Goal: Complete application form: Complete application form

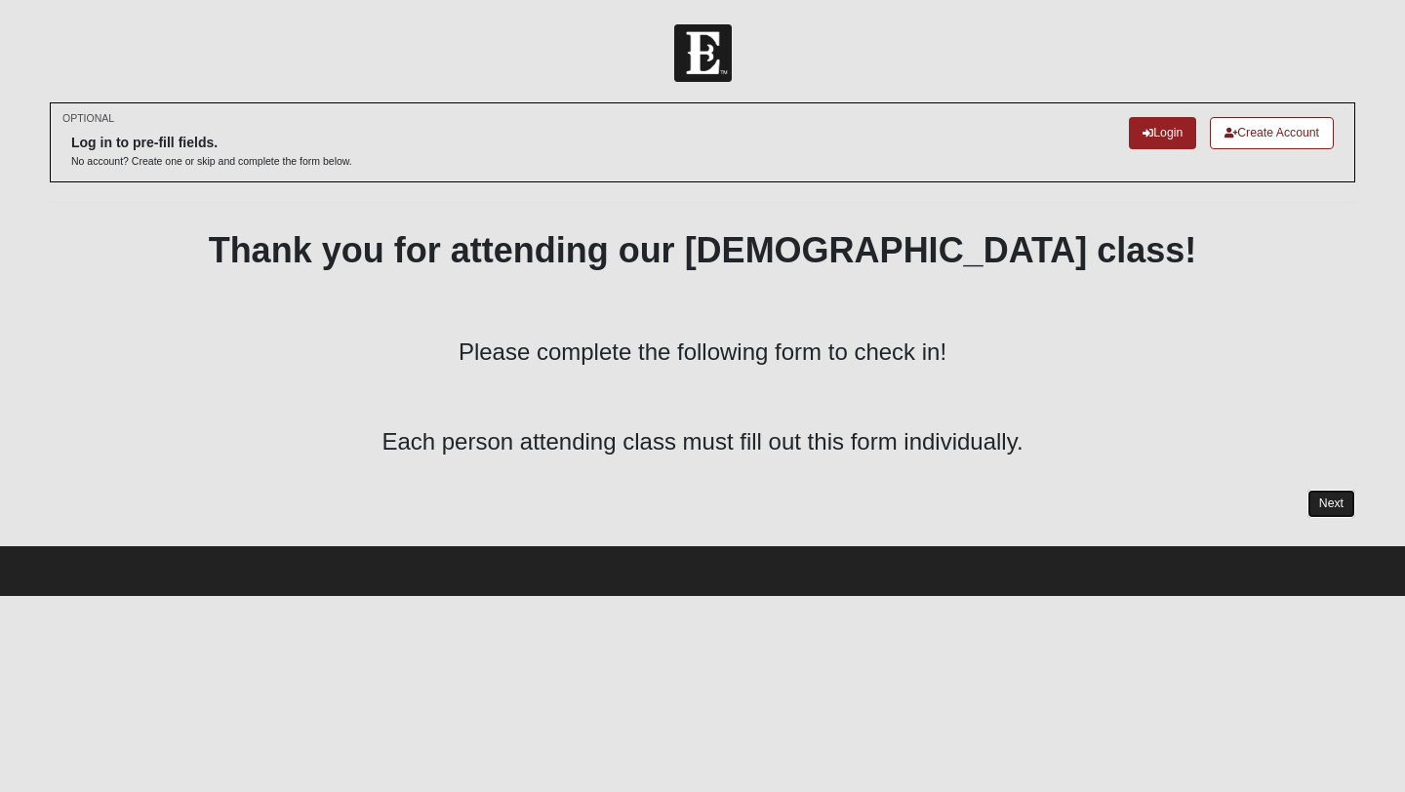
click at [1321, 493] on link "Next" at bounding box center [1331, 504] width 48 height 28
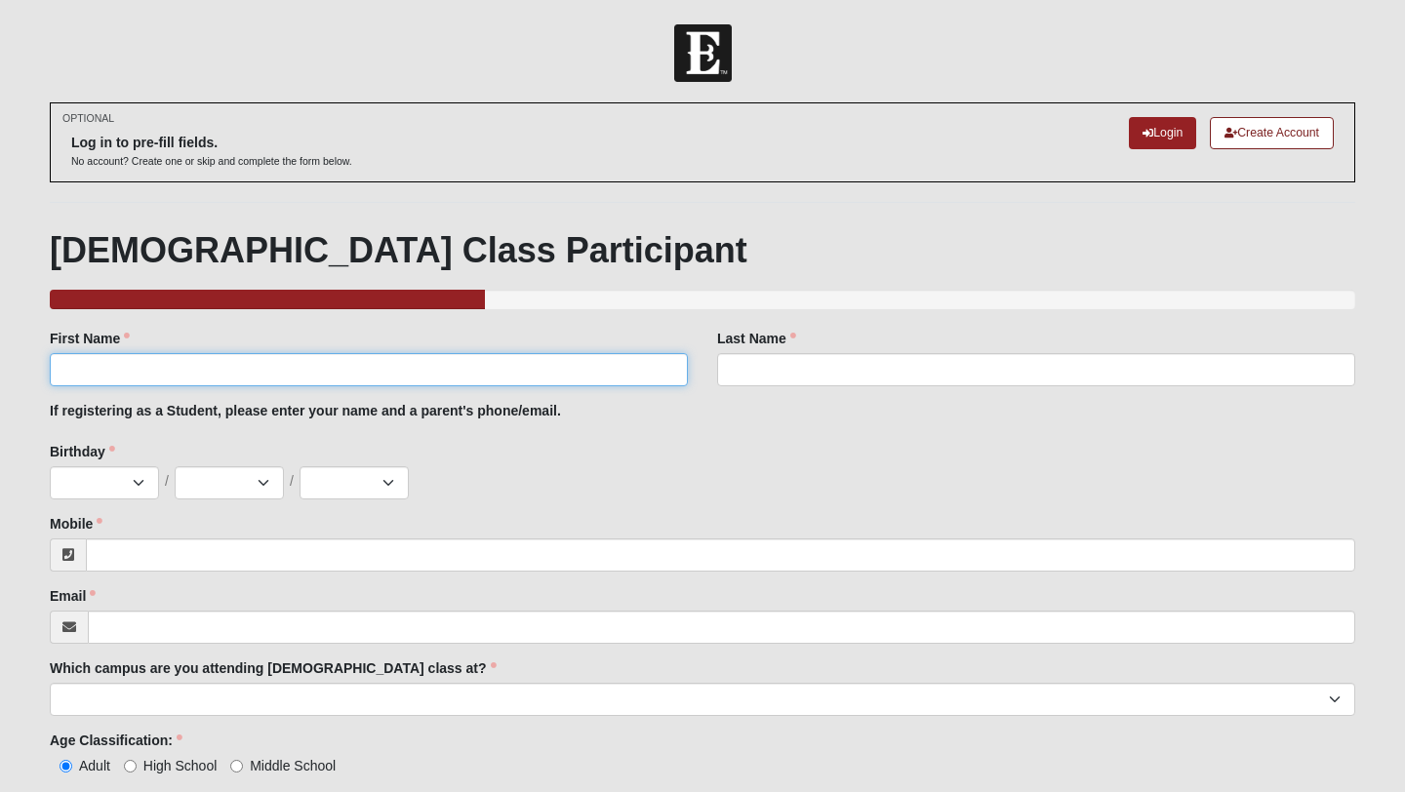
click at [573, 384] on input "First Name" at bounding box center [369, 369] width 638 height 33
type input "Ayla"
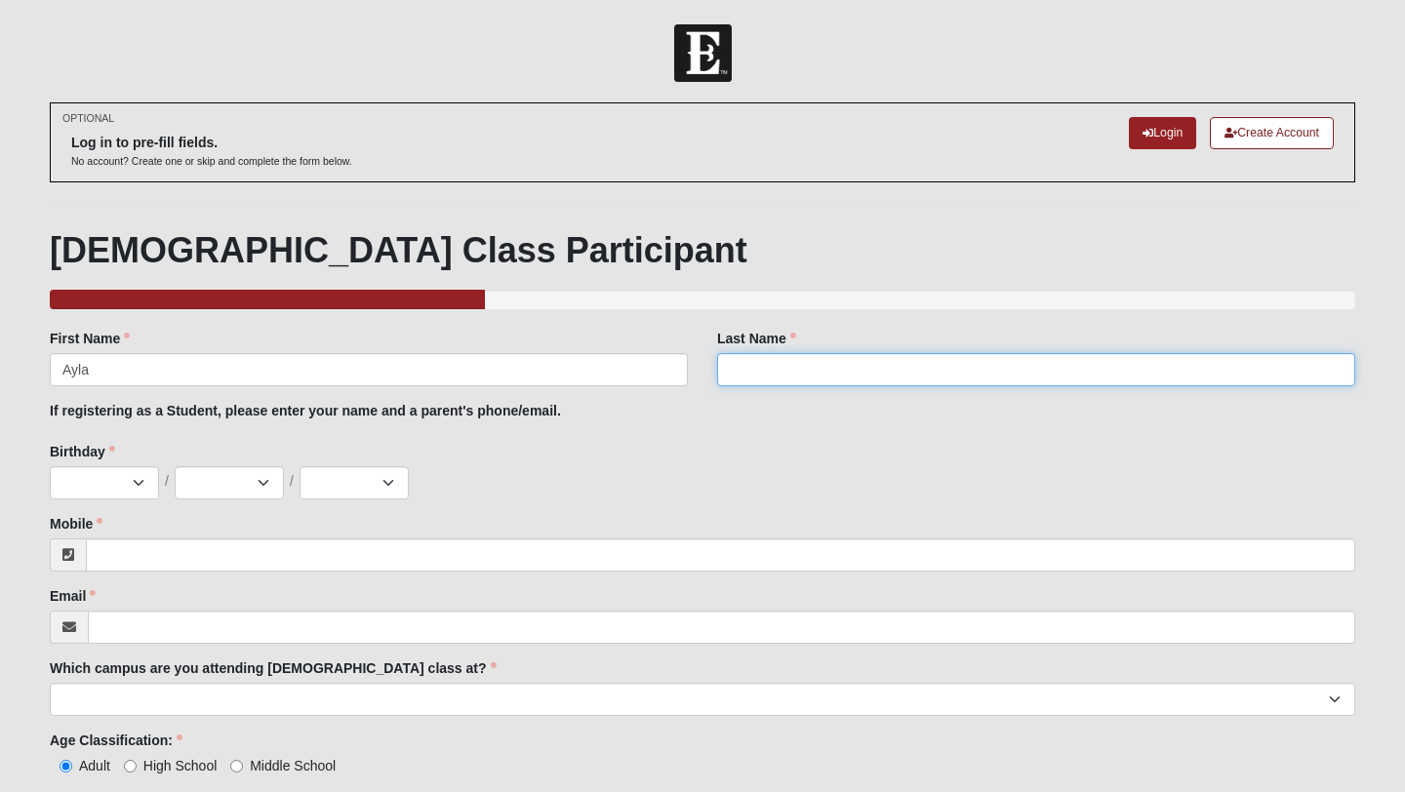
click at [914, 384] on input "Last Name" at bounding box center [1036, 369] width 638 height 33
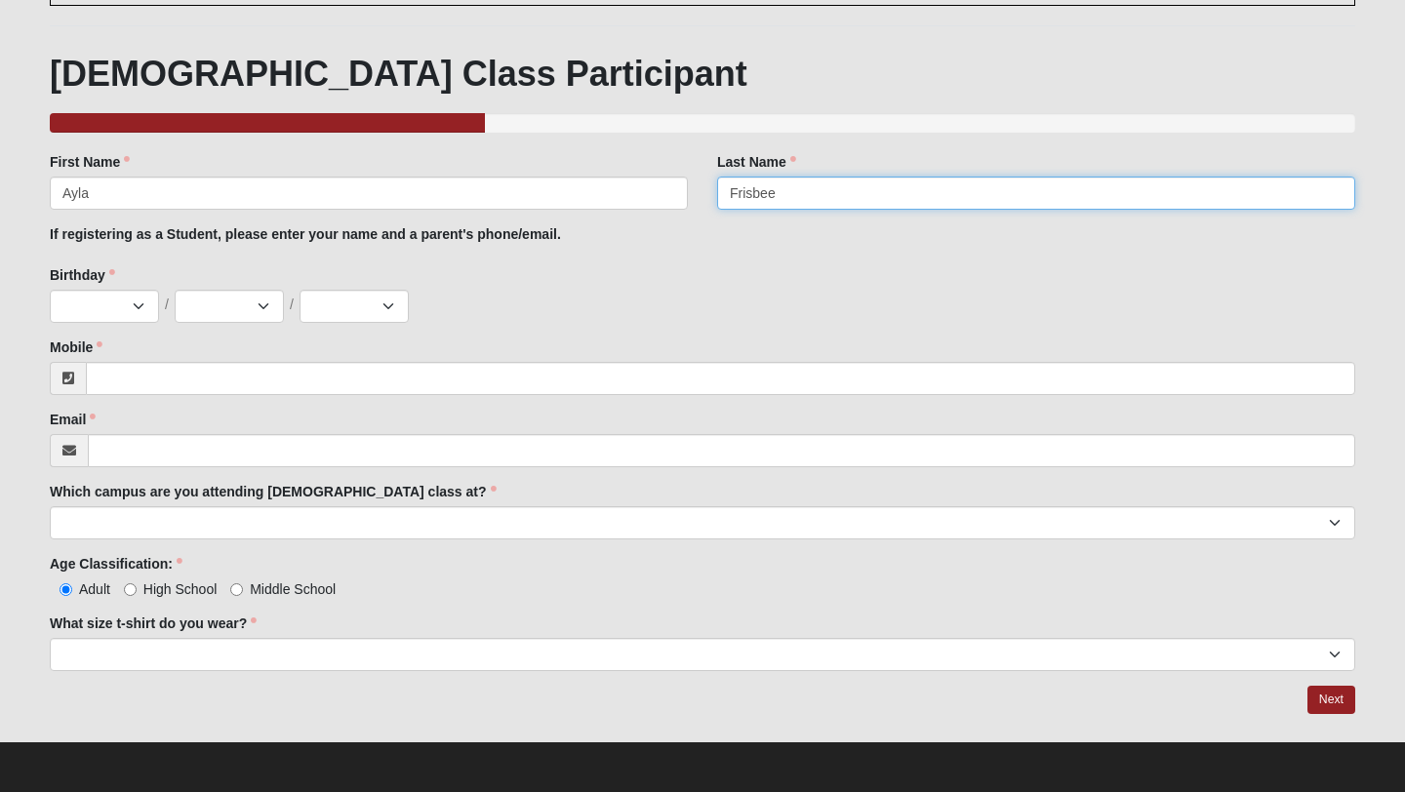
type input "Frisbee"
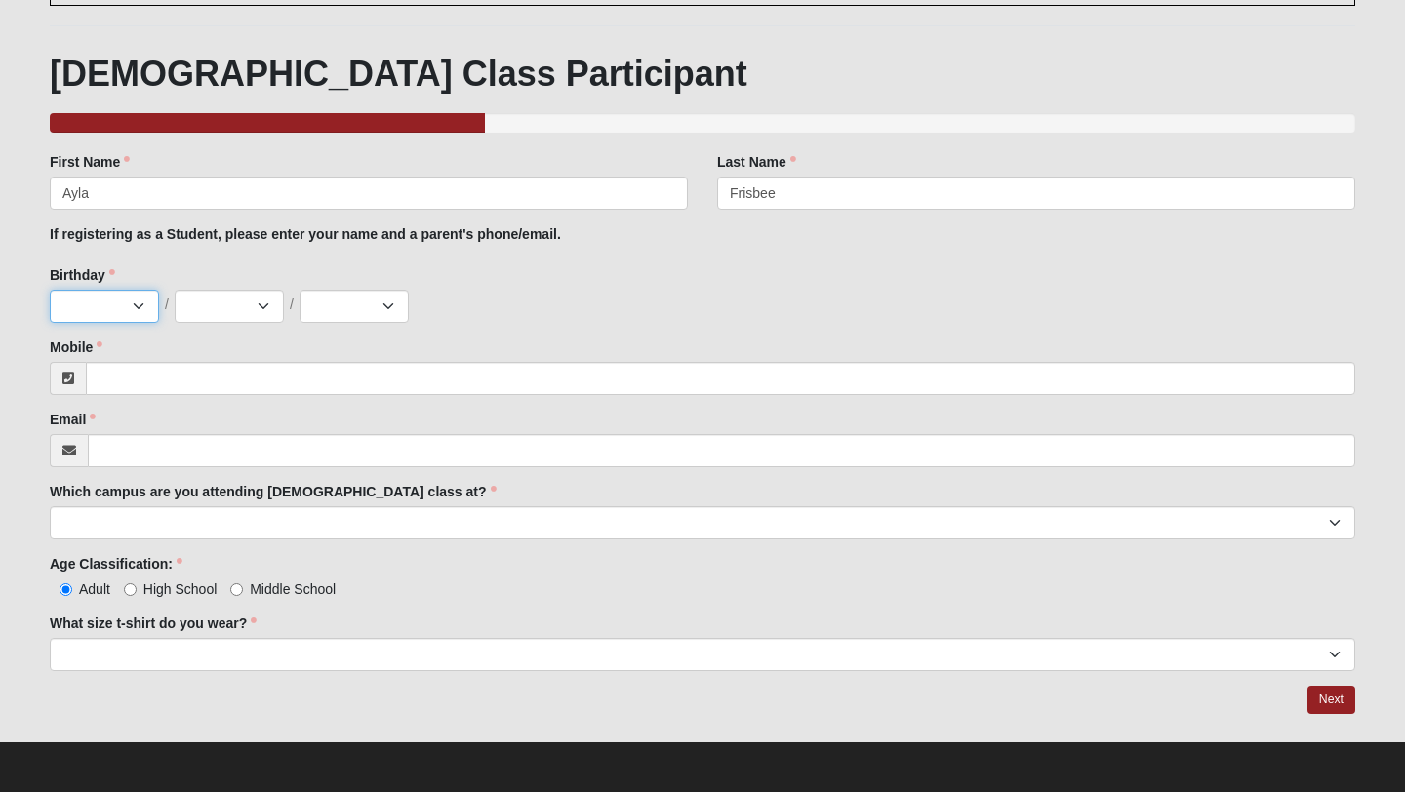
click at [99, 317] on select "Jan Feb Mar Apr May Jun Jul Aug Sep Oct Nov Dec" at bounding box center [104, 306] width 109 height 33
select select "10"
click at [50, 290] on select "Jan Feb Mar Apr May Jun Jul Aug Sep Oct Nov Dec" at bounding box center [104, 306] width 109 height 33
click at [273, 297] on select "1 2 3 4 5 6 7 8 9 10 11 12 13 14 15 16 17 18 19 20 21 22 23 24 25 26 27 28 29 3…" at bounding box center [229, 306] width 109 height 33
select select "21"
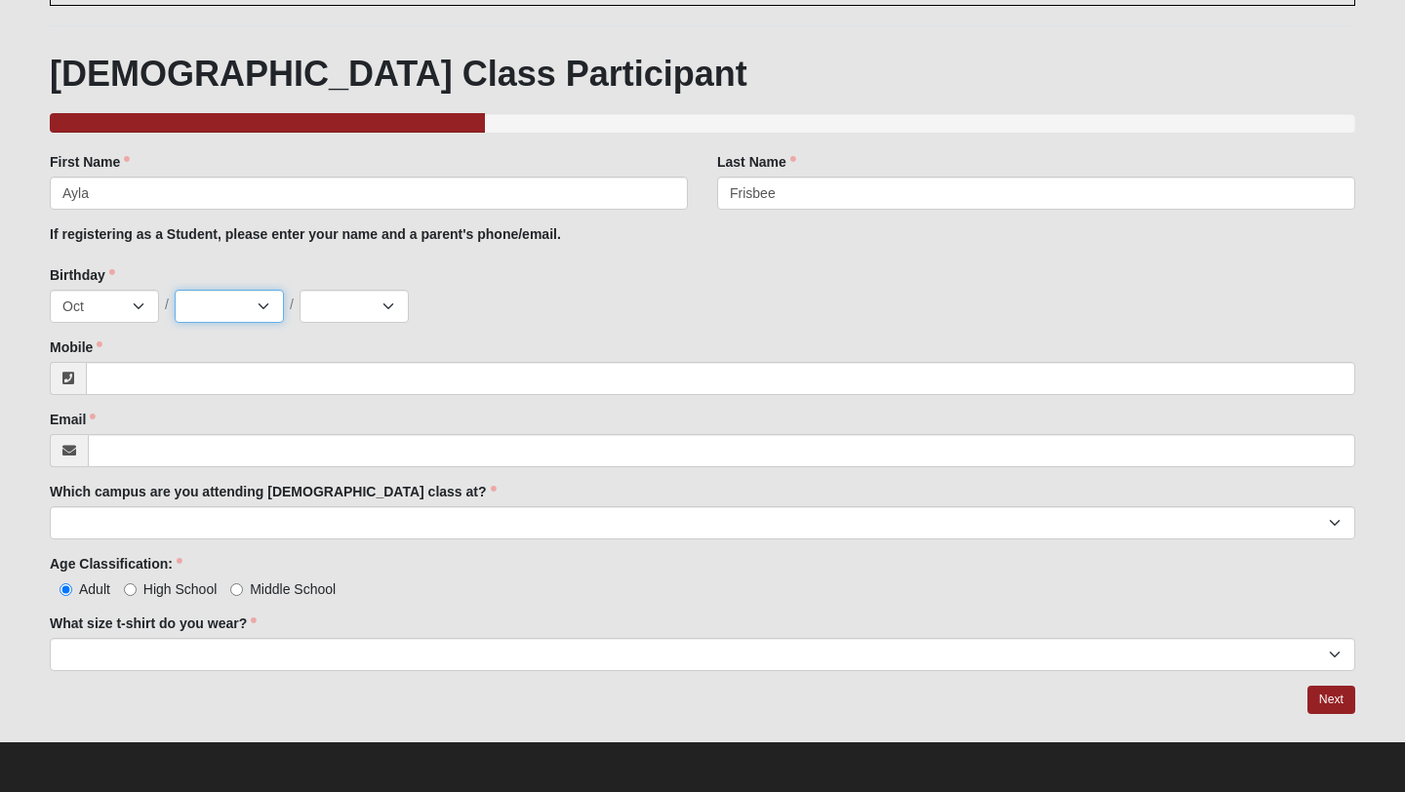
click at [175, 290] on select "1 2 3 4 5 6 7 8 9 10 11 12 13 14 15 16 17 18 19 20 21 22 23 24 25 26 27 28 29 3…" at bounding box center [229, 306] width 109 height 33
click at [346, 303] on select "2025 2024 2023 2022 2021 2020 2019 2018 2017 2016 2015 2014 2013 2012 2011 2010…" at bounding box center [353, 306] width 109 height 33
select select "2008"
click at [299, 290] on select "2025 2024 2023 2022 2021 2020 2019 2018 2017 2016 2015 2014 2013 2012 2011 2010…" at bounding box center [353, 306] width 109 height 33
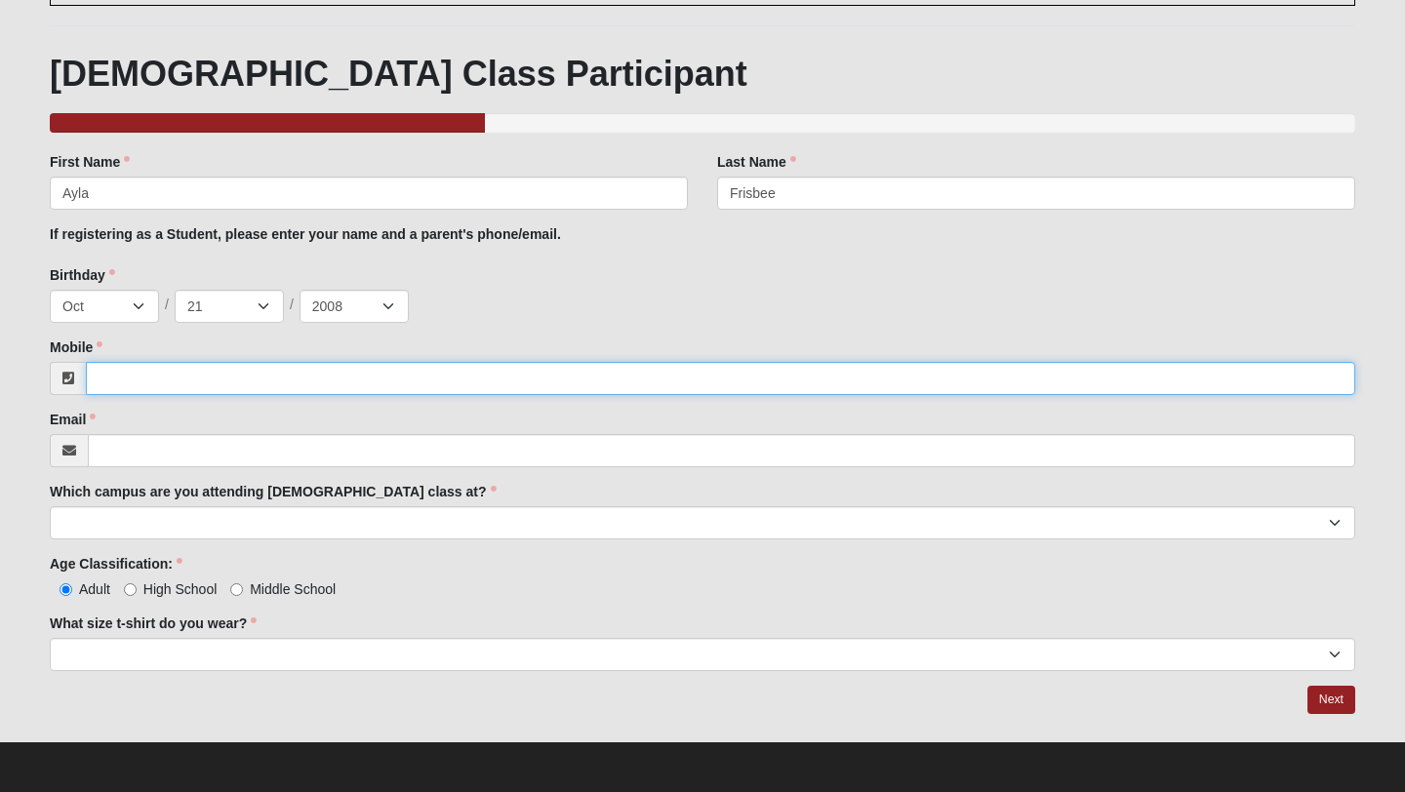
click at [162, 390] on input "Mobile" at bounding box center [720, 378] width 1269 height 33
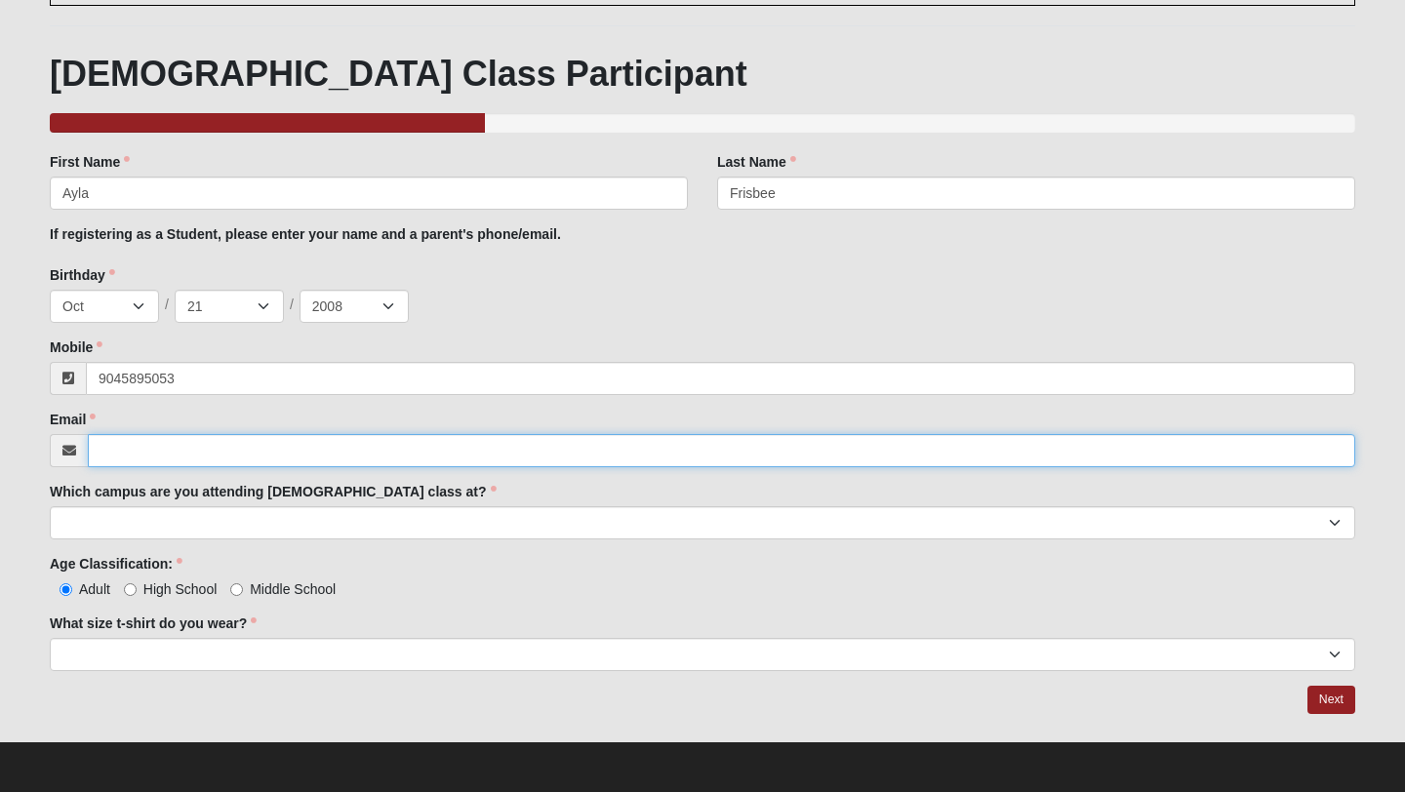
type input "(904) 589-5053"
click at [144, 459] on input "Email" at bounding box center [721, 450] width 1267 height 33
type input "[EMAIL_ADDRESS][DOMAIN_NAME]"
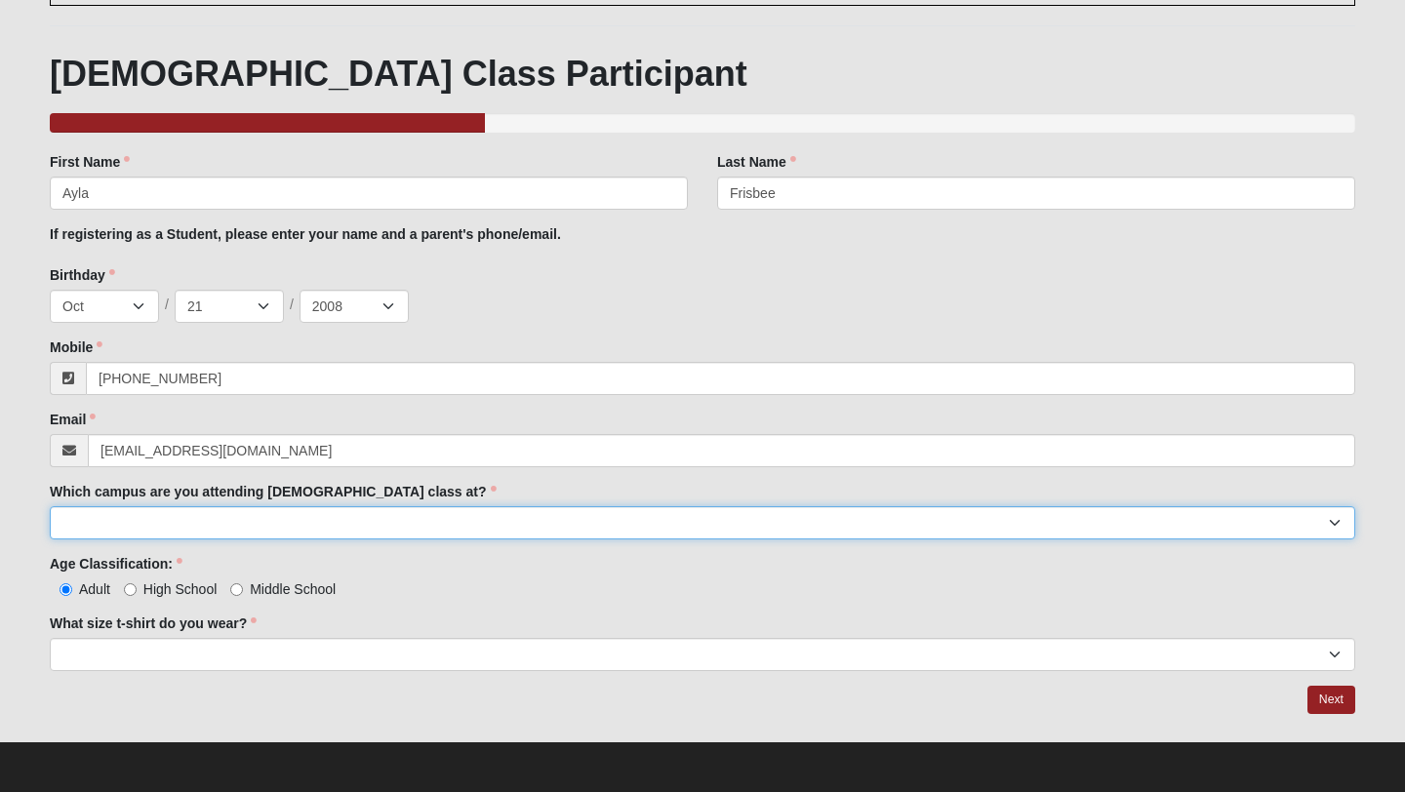
click at [141, 516] on select "Arlington Baymeadows Eleven22 Online Fleming Island Jesup Mandarin North Jax Or…" at bounding box center [702, 522] width 1305 height 33
select select "4"
click at [50, 506] on select "Arlington Baymeadows Eleven22 Online Fleming Island Jesup Mandarin North Jax Or…" at bounding box center [702, 522] width 1305 height 33
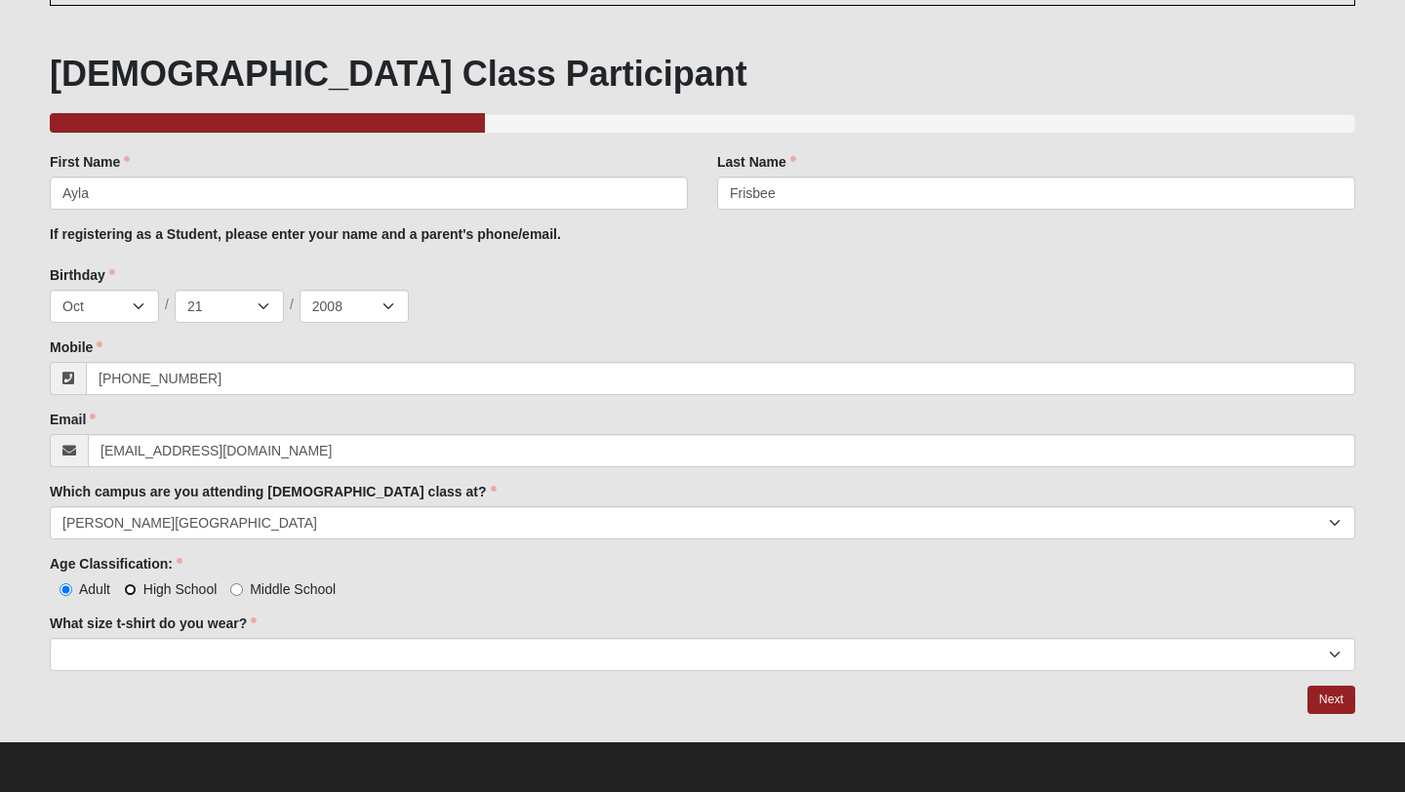
click at [129, 589] on input "High School" at bounding box center [130, 589] width 13 height 13
radio input "true"
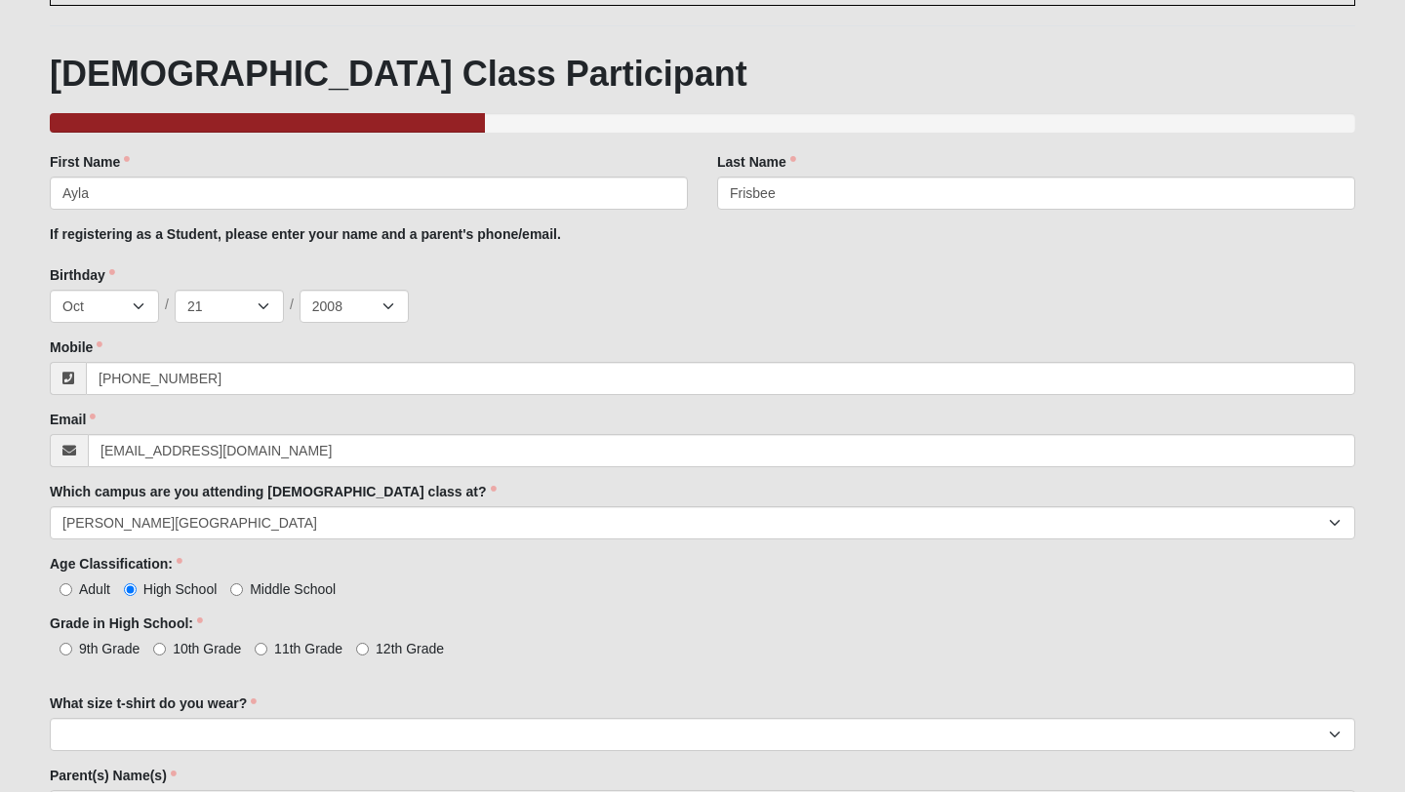
click at [270, 650] on label "11th Grade" at bounding box center [299, 649] width 88 height 20
click at [267, 650] on input "11th Grade" at bounding box center [261, 649] width 13 height 13
radio input "true"
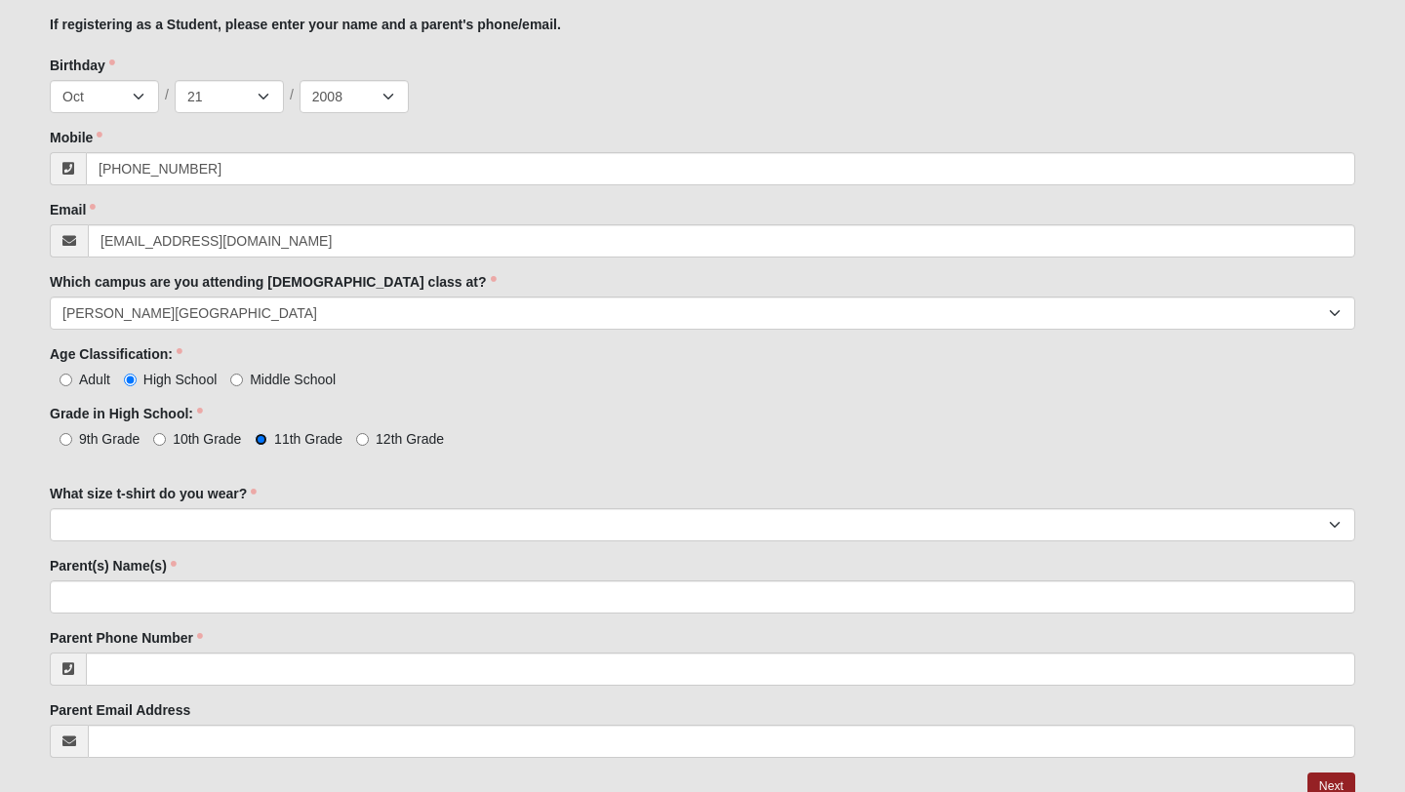
scroll to position [473, 0]
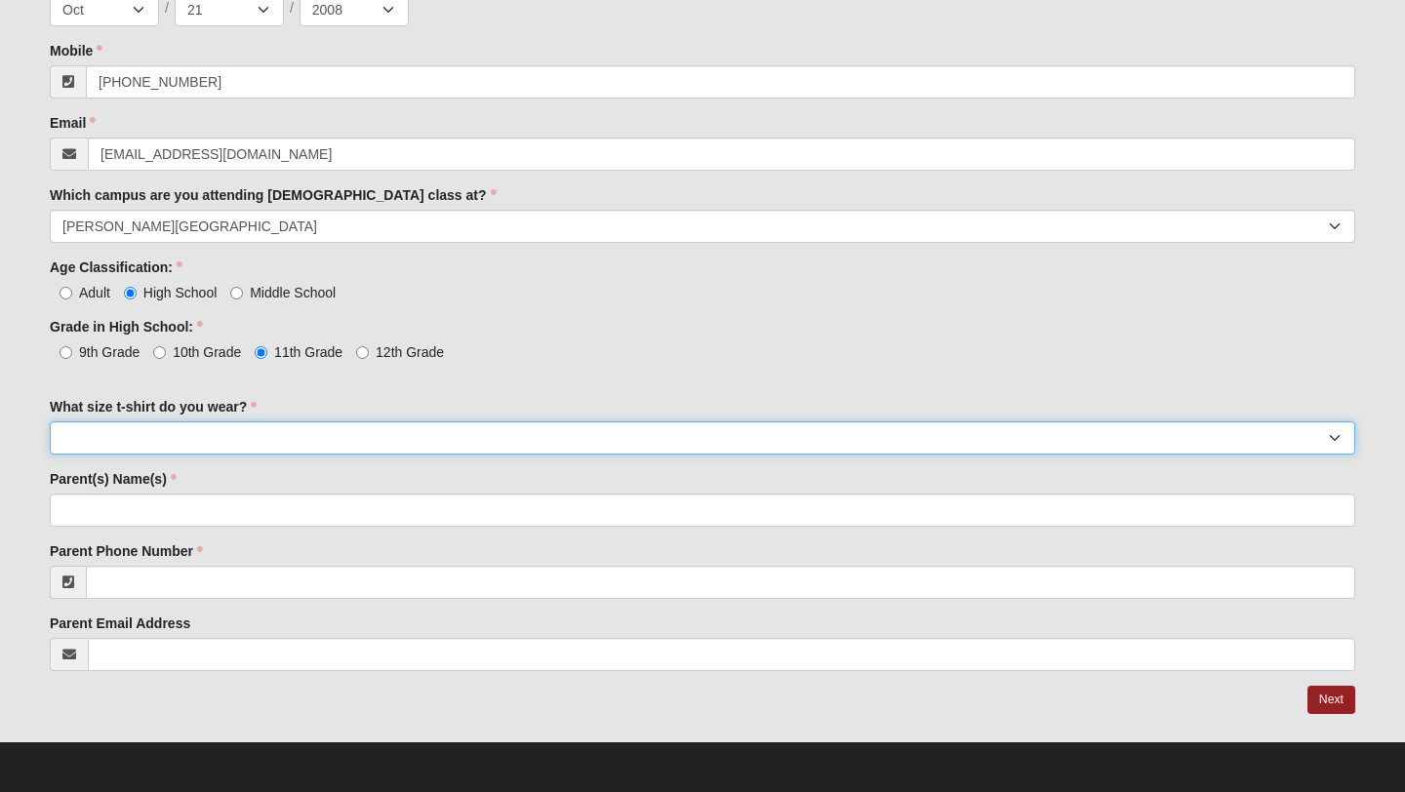
click at [206, 437] on select "Small Medium Large XL 2XL 3XL" at bounding box center [702, 437] width 1305 height 33
select select "Small"
click at [50, 421] on select "Small Medium Large XL 2XL 3XL" at bounding box center [702, 437] width 1305 height 33
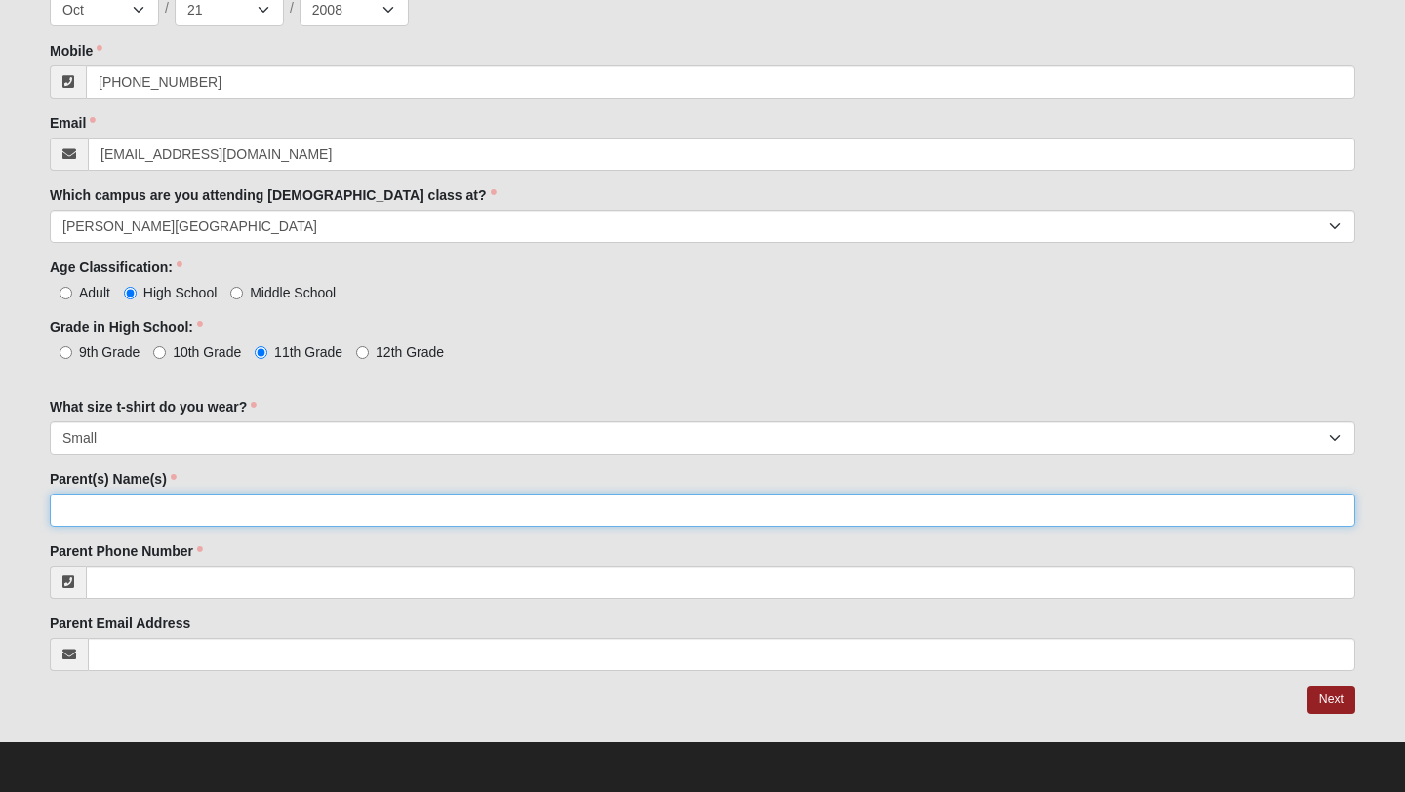
click at [172, 521] on input "Parent(s) Name(s)" at bounding box center [702, 510] width 1305 height 33
type input "Jennifer Frisbee"
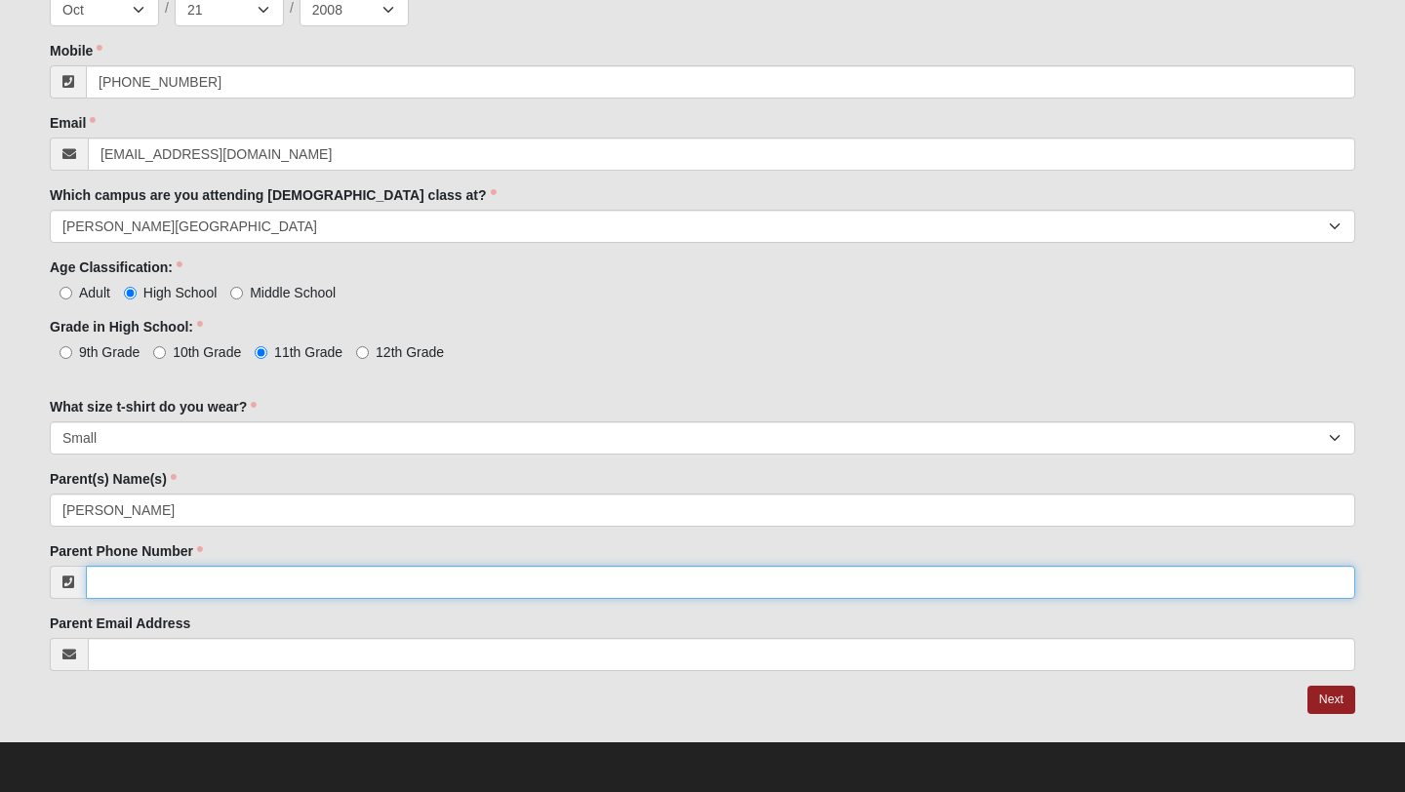
click at [163, 570] on input "Parent Phone Number" at bounding box center [720, 582] width 1269 height 33
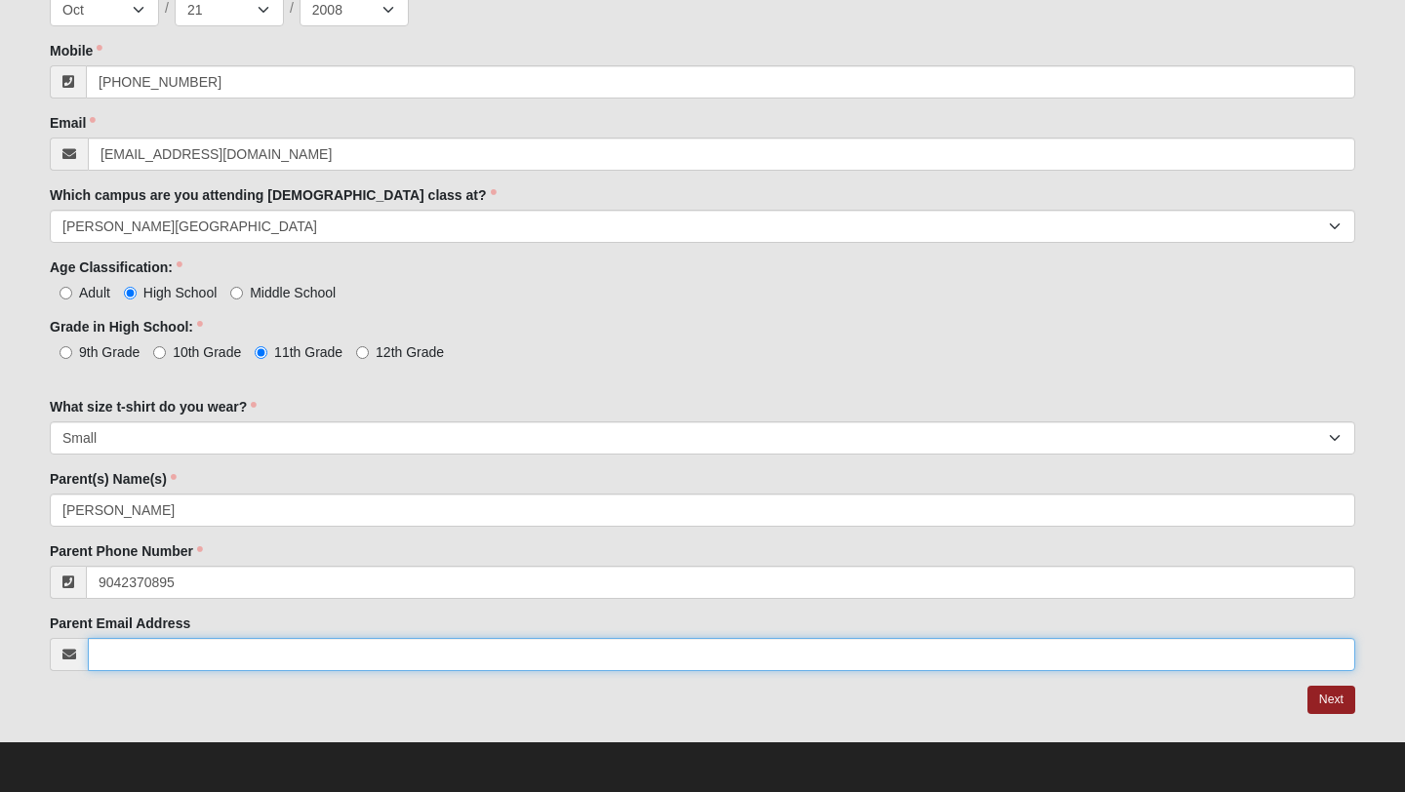
type input "(904) 237-0895"
click at [142, 644] on input "Parent Email Address" at bounding box center [721, 654] width 1267 height 33
type input "k"
type input "jennifrisbee@gmail.com"
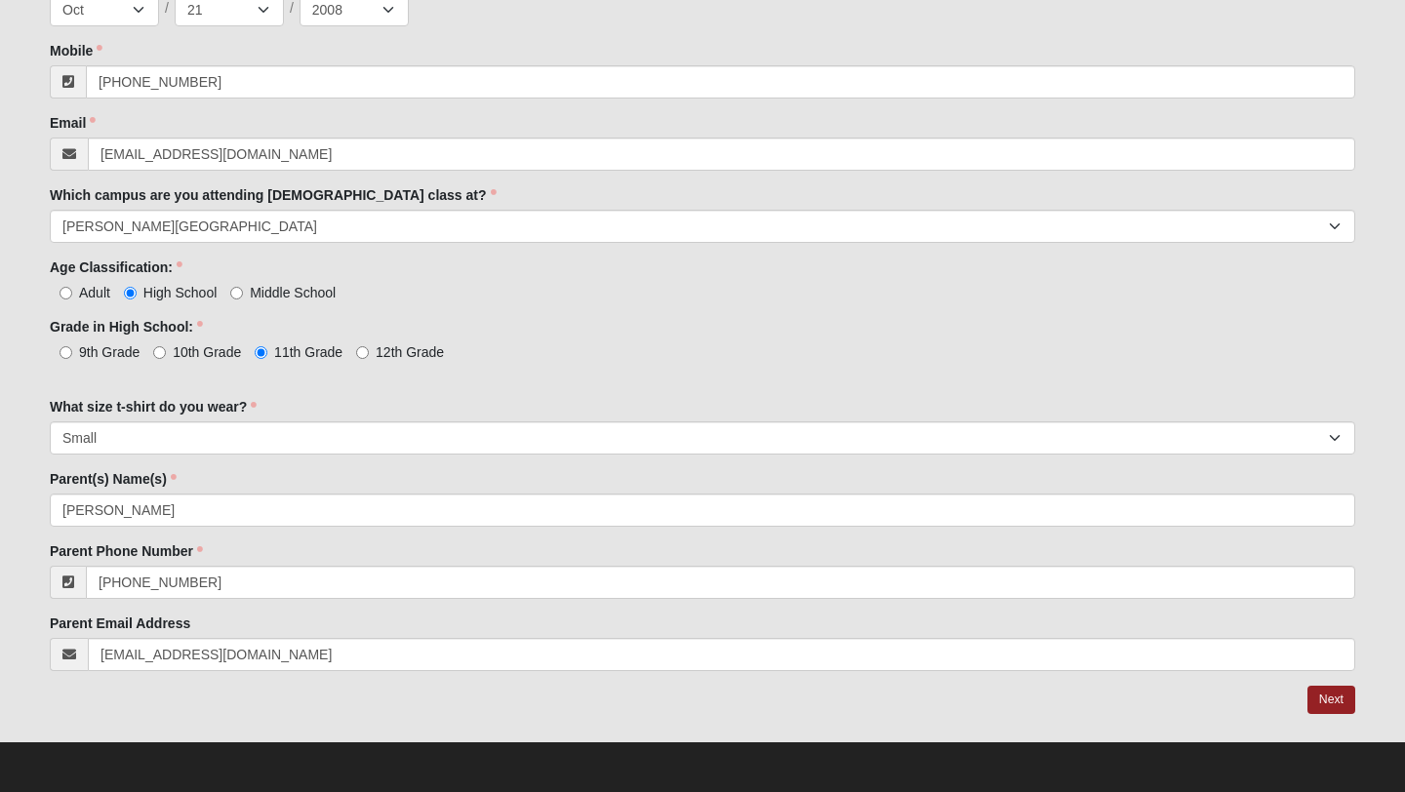
click at [94, 709] on div at bounding box center [702, 700] width 1305 height 29
click at [1330, 695] on link "Next" at bounding box center [1331, 700] width 48 height 28
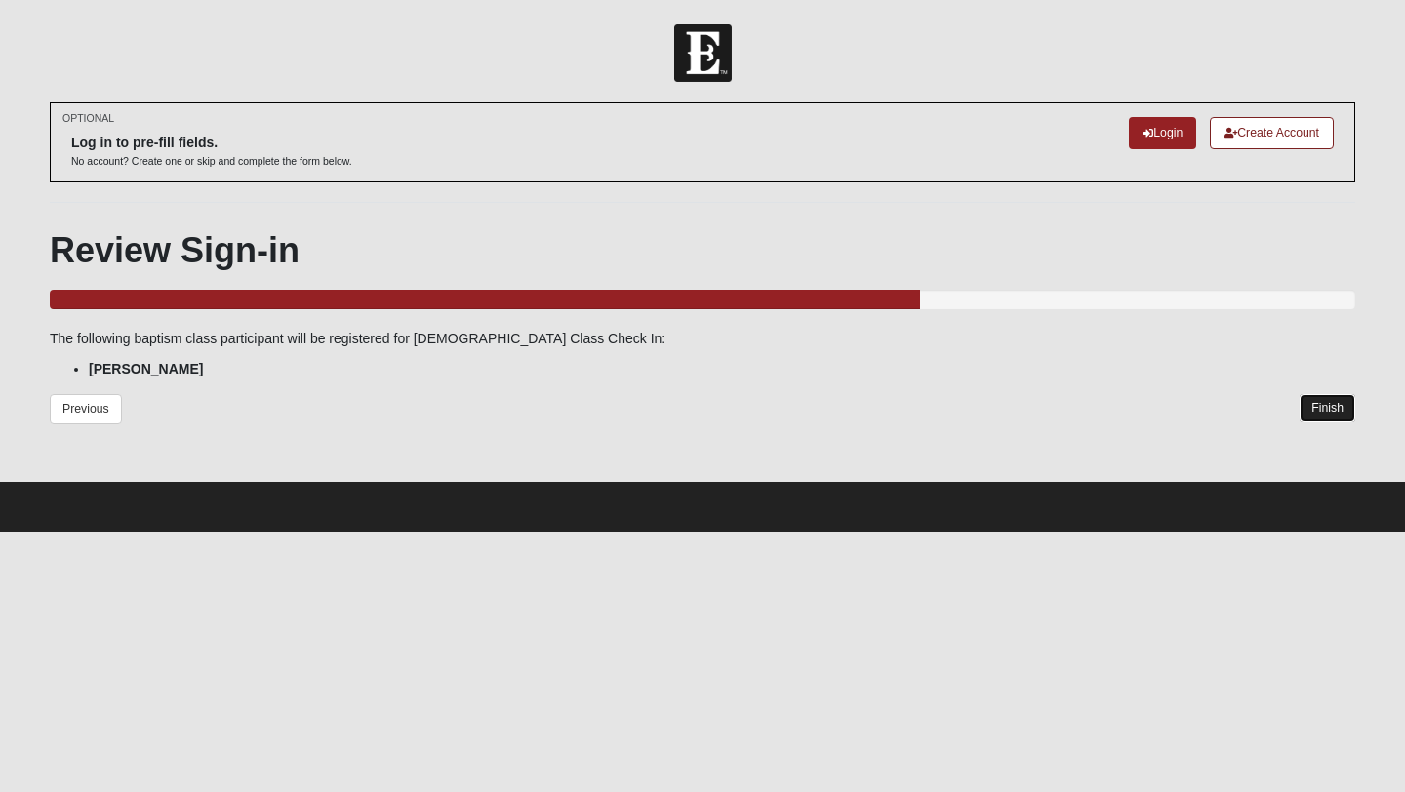
click at [1328, 412] on link "Finish" at bounding box center [1327, 408] width 56 height 28
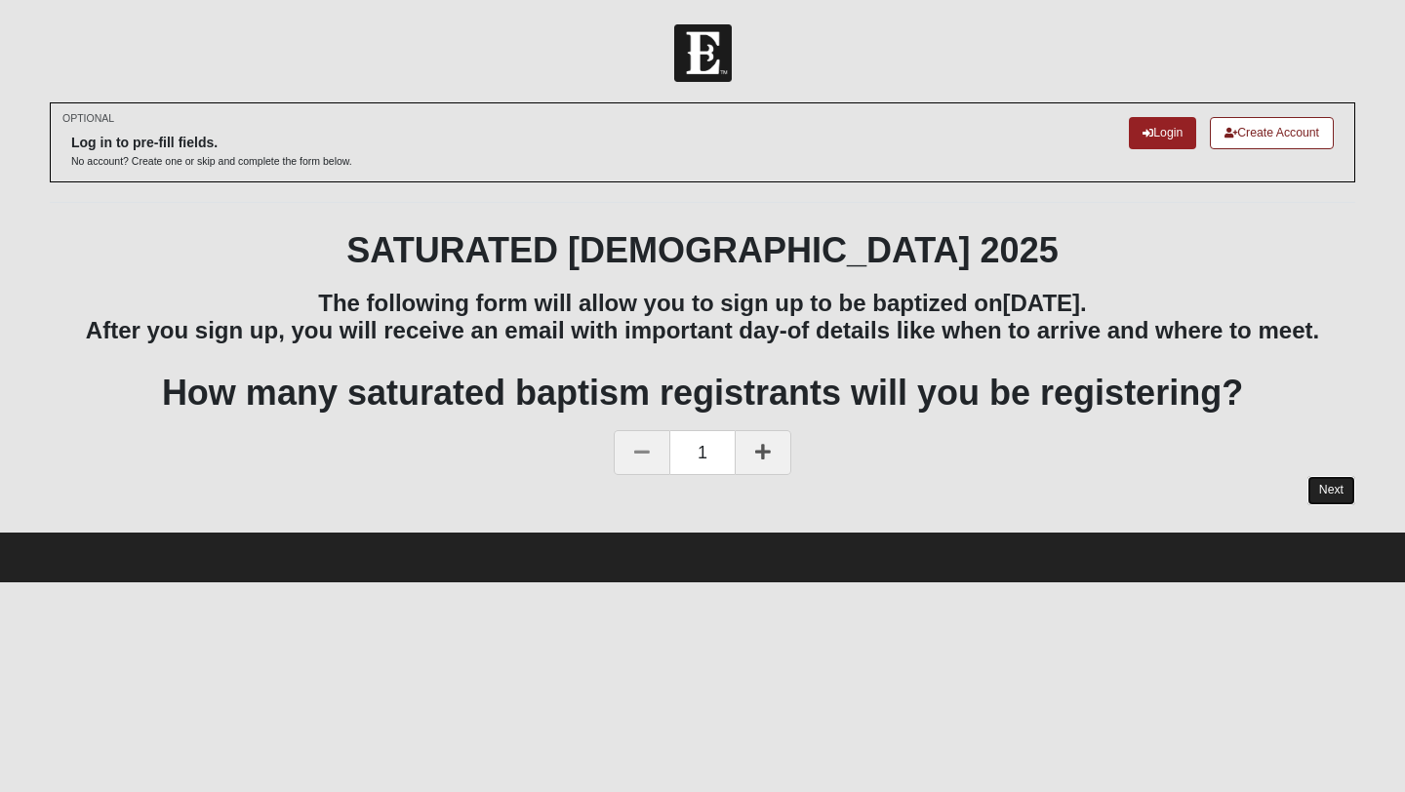
click at [1337, 489] on link "Next" at bounding box center [1331, 490] width 48 height 28
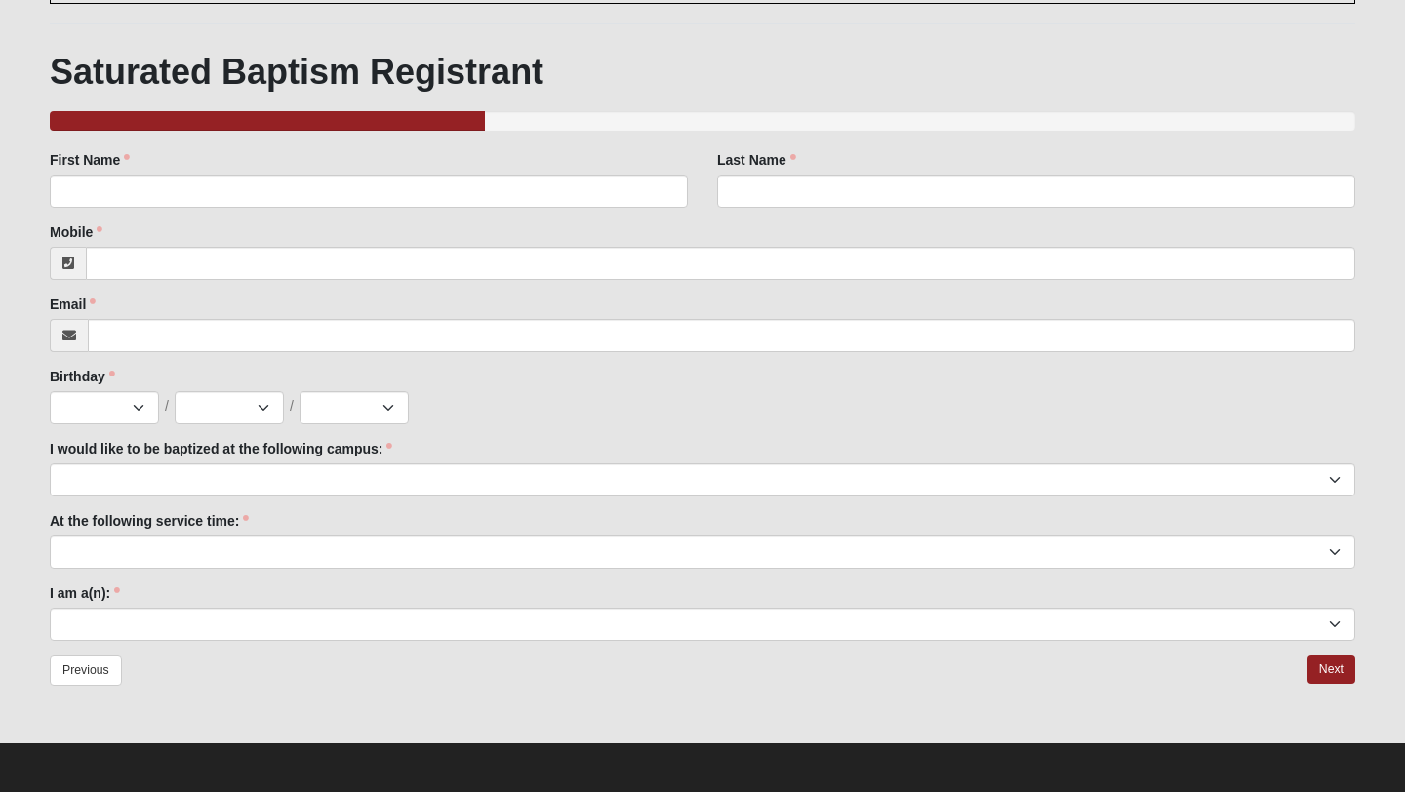
scroll to position [178, 0]
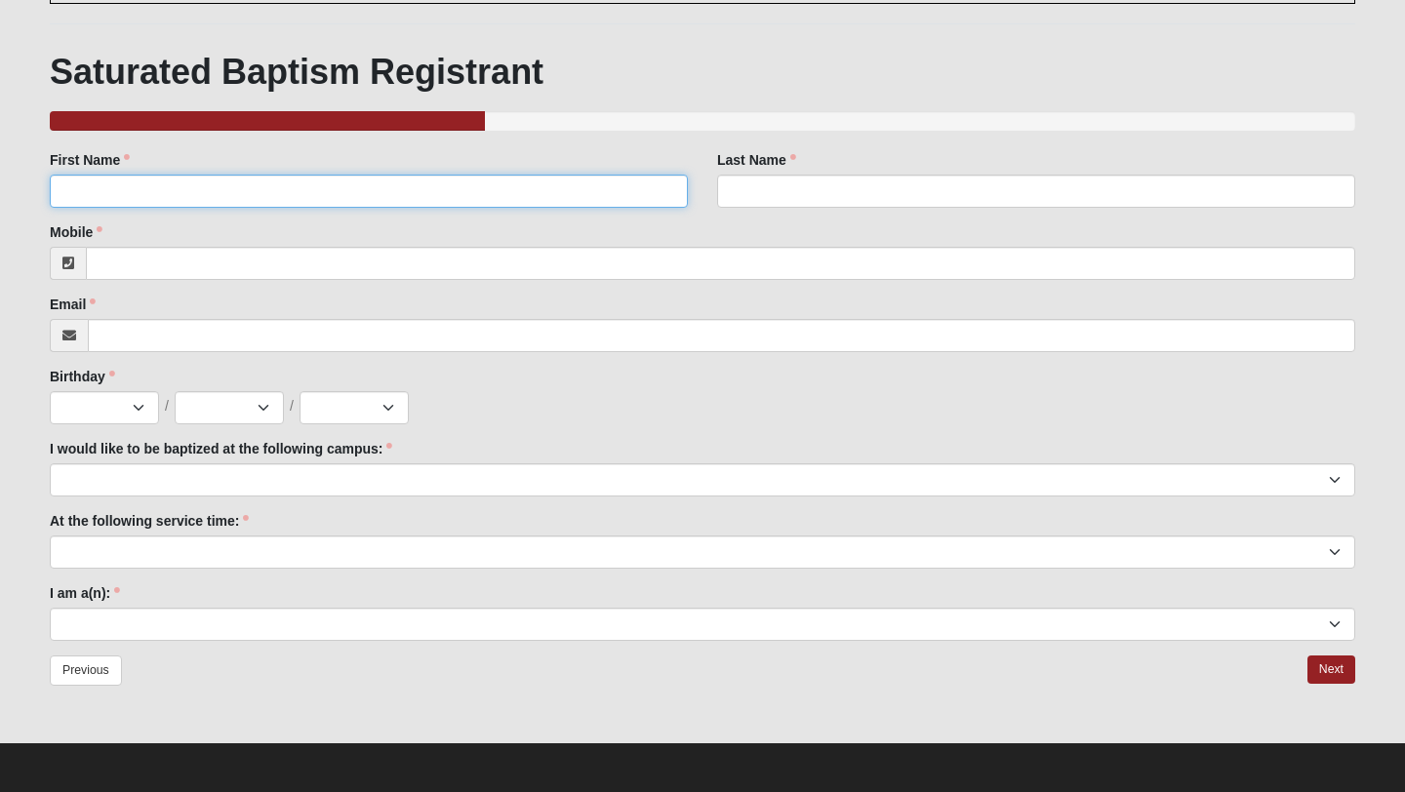
click at [298, 198] on input "First Name" at bounding box center [369, 191] width 638 height 33
type input "Ayla"
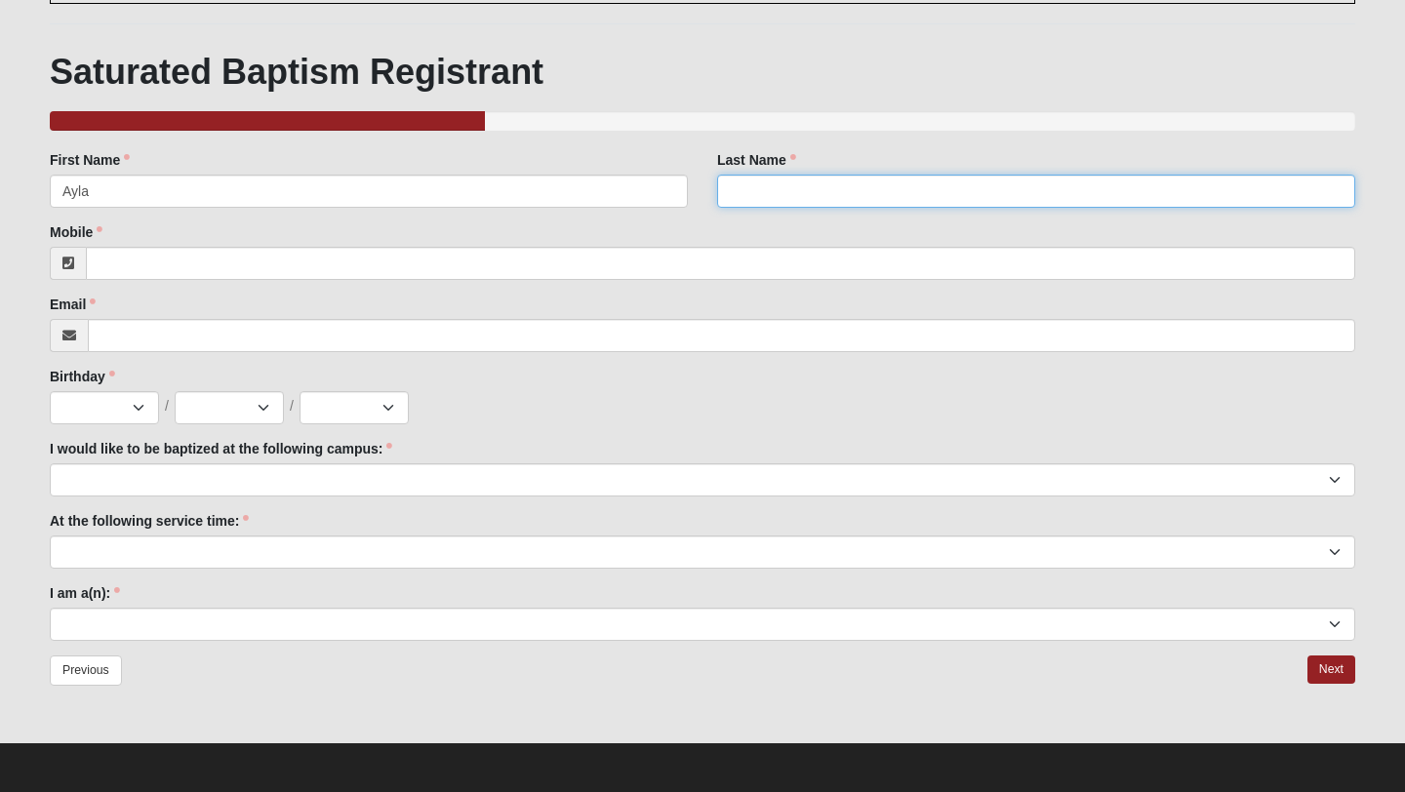
click at [750, 177] on input "Last Name" at bounding box center [1036, 191] width 638 height 33
type input "Frisbee"
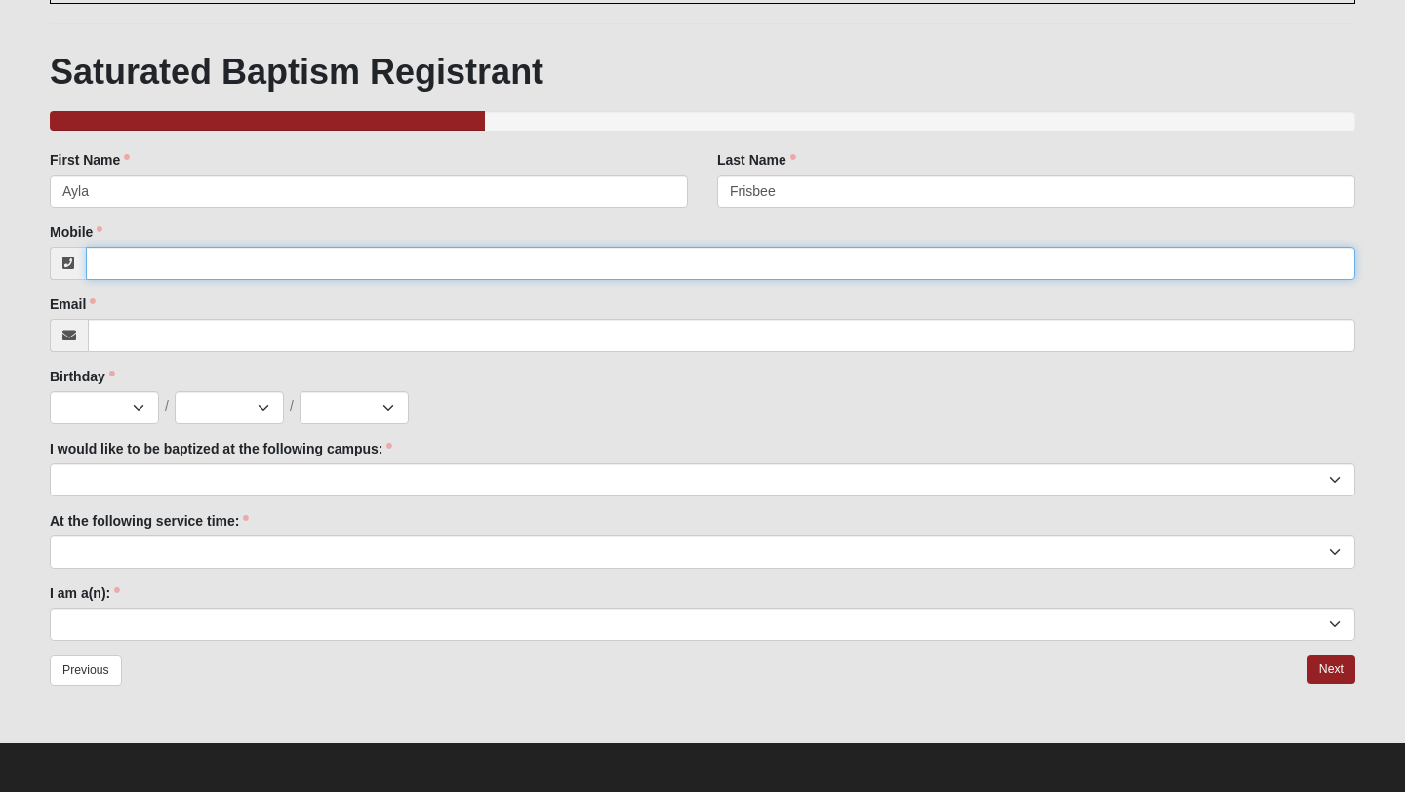
click at [568, 259] on input "Mobile" at bounding box center [720, 263] width 1269 height 33
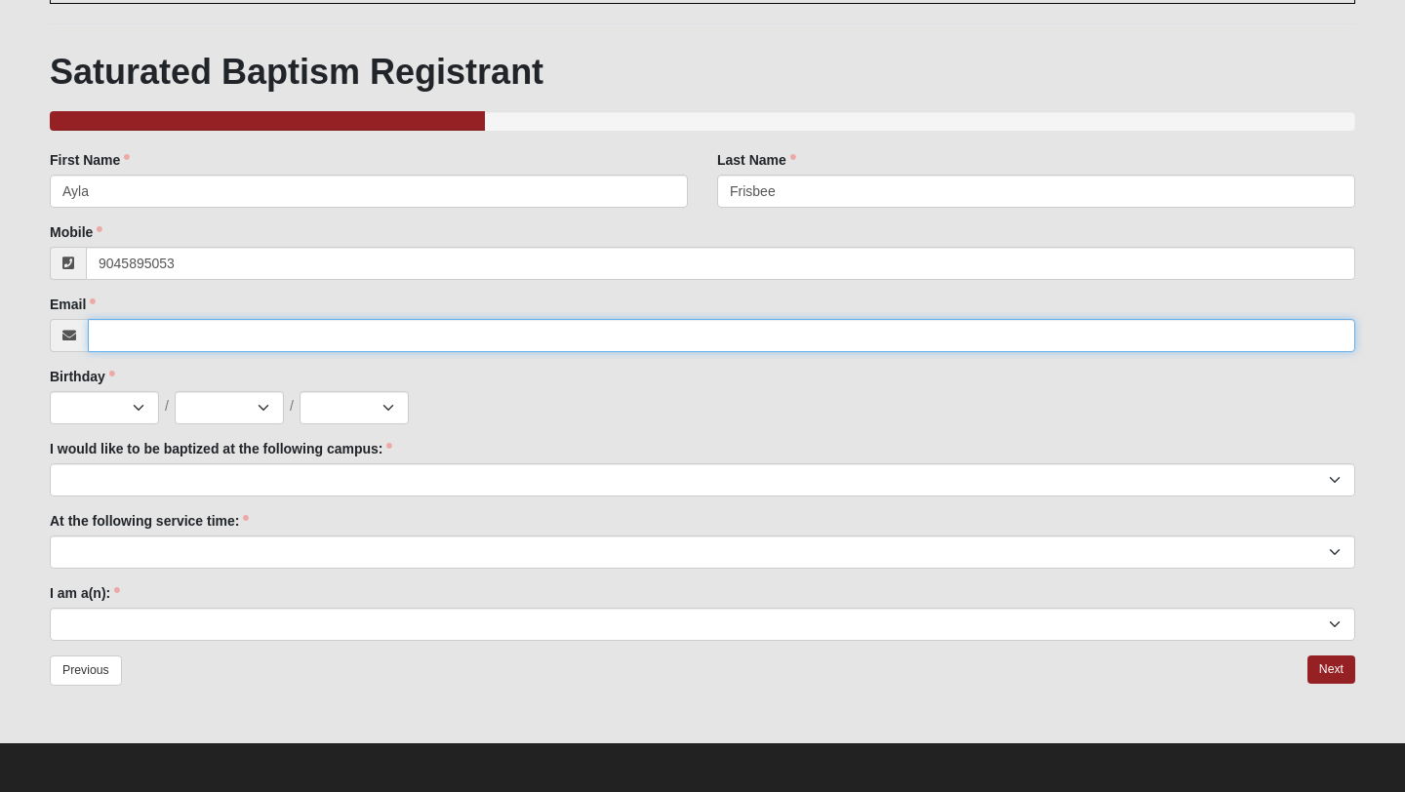
type input "[PHONE_NUMBER]"
click at [530, 329] on input "Email" at bounding box center [721, 335] width 1267 height 33
type input "[EMAIL_ADDRESS][DOMAIN_NAME]"
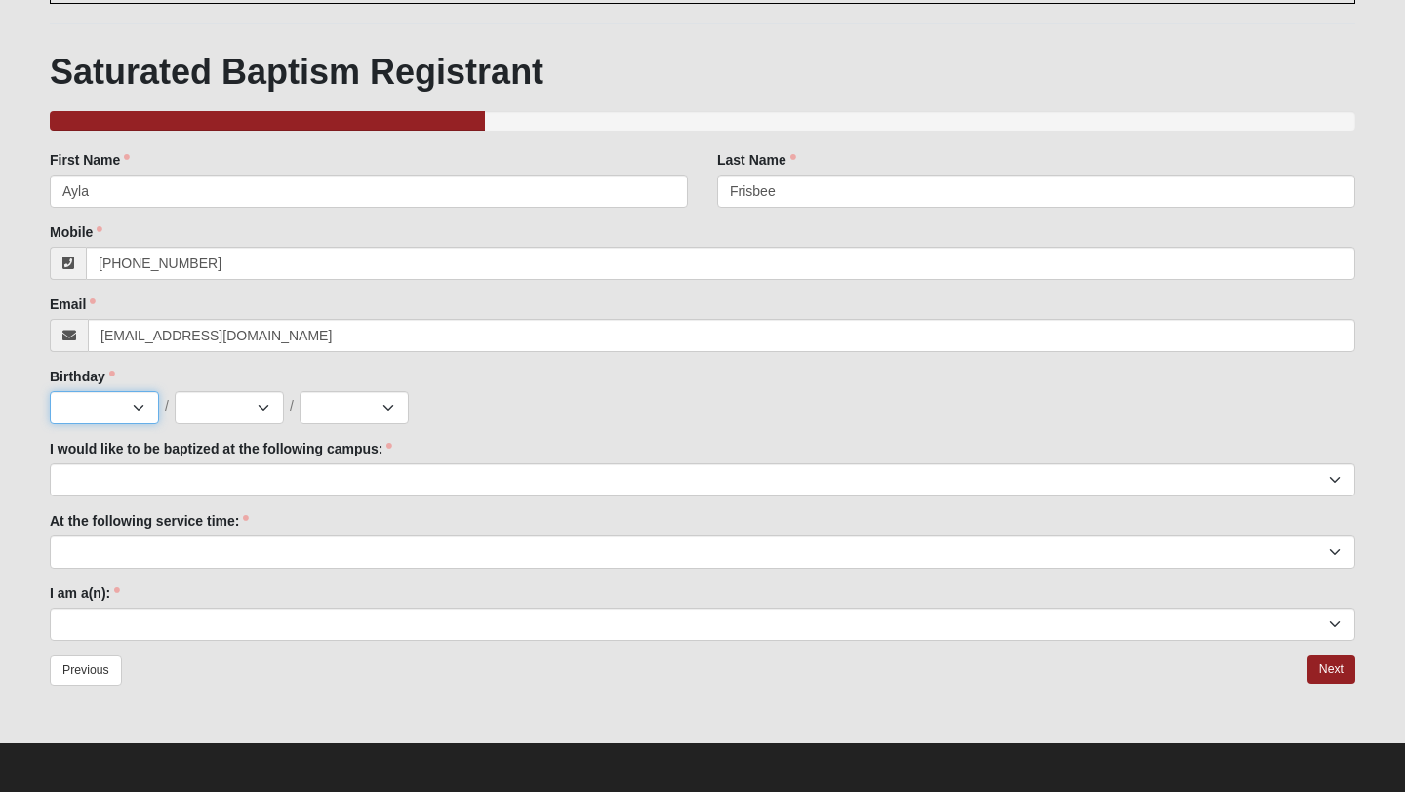
click at [116, 412] on select "Jan Feb Mar Apr May Jun [DATE] Aug Sep Oct Nov Dec" at bounding box center [104, 407] width 109 height 33
select select "10"
click at [50, 391] on select "Jan Feb Mar Apr May Jun [DATE] Aug Sep Oct Nov Dec" at bounding box center [104, 407] width 109 height 33
click at [223, 413] on select "1 2 3 4 5 6 7 8 9 10 11 12 13 14 15 16 17 18 19 20 21 22 23 24 25 26 27 28 29 3…" at bounding box center [229, 407] width 109 height 33
select select "21"
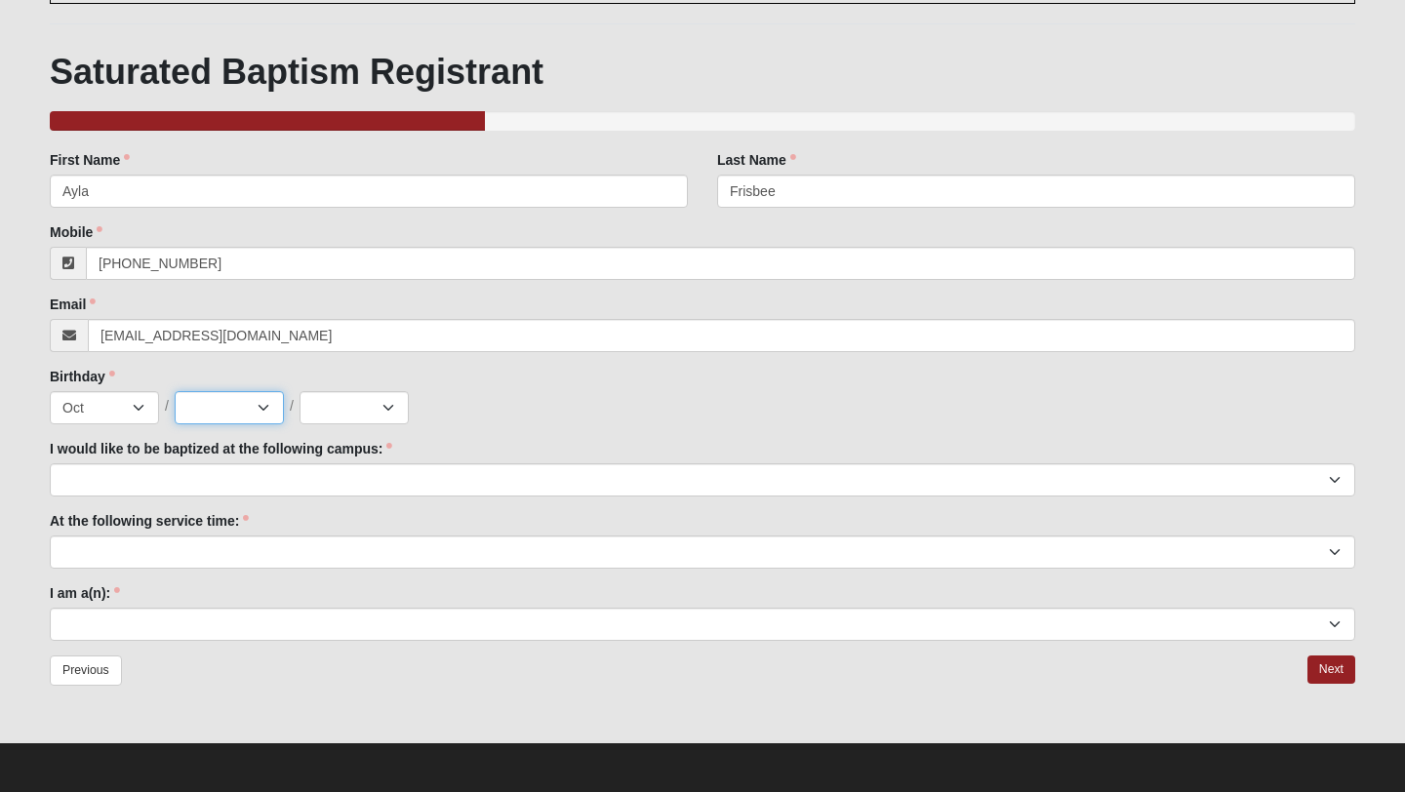
click at [175, 391] on select "1 2 3 4 5 6 7 8 9 10 11 12 13 14 15 16 17 18 19 20 21 22 23 24 25 26 27 28 29 3…" at bounding box center [229, 407] width 109 height 33
click at [375, 424] on div "Family Member to Register First Name Ayla First Name is required. Last Name Fri…" at bounding box center [702, 395] width 1305 height 491
click at [374, 416] on select "2025 2024 2023 2022 2021 2020 2019 2018 2017 2016 2015 2014 2013 2012 2011 2010…" at bounding box center [353, 407] width 109 height 33
select select "2008"
click at [299, 391] on select "2025 2024 2023 2022 2021 2020 2019 2018 2017 2016 2015 2014 2013 2012 2011 2010…" at bounding box center [353, 407] width 109 height 33
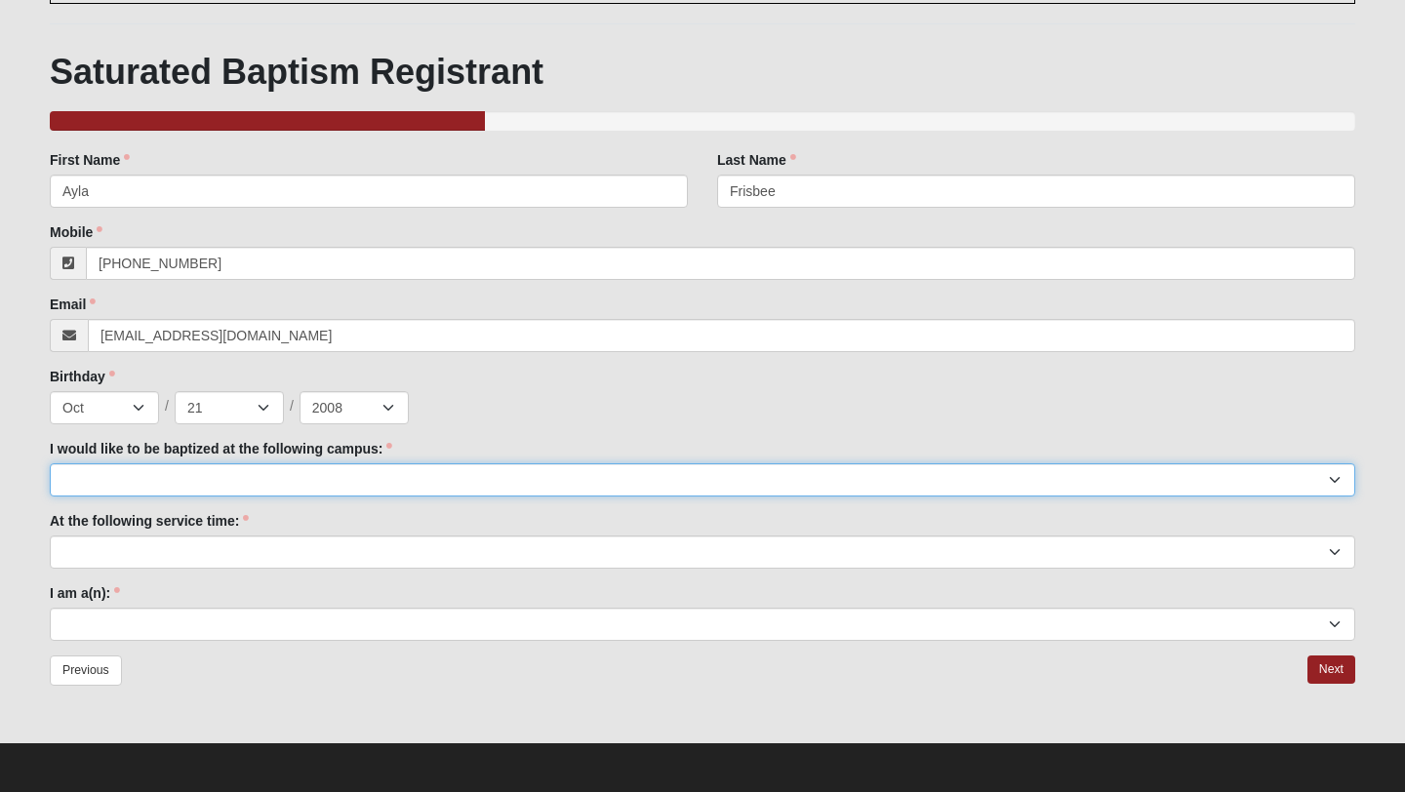
click at [300, 488] on select "[GEOGRAPHIC_DATA] [PERSON_NAME][GEOGRAPHIC_DATA] Jesup [GEOGRAPHIC_DATA] [GEOGR…" at bounding box center [702, 479] width 1305 height 33
select select "4"
click at [50, 463] on select "[GEOGRAPHIC_DATA] [PERSON_NAME][GEOGRAPHIC_DATA] Jesup [GEOGRAPHIC_DATA] [GEOGR…" at bounding box center [702, 479] width 1305 height 33
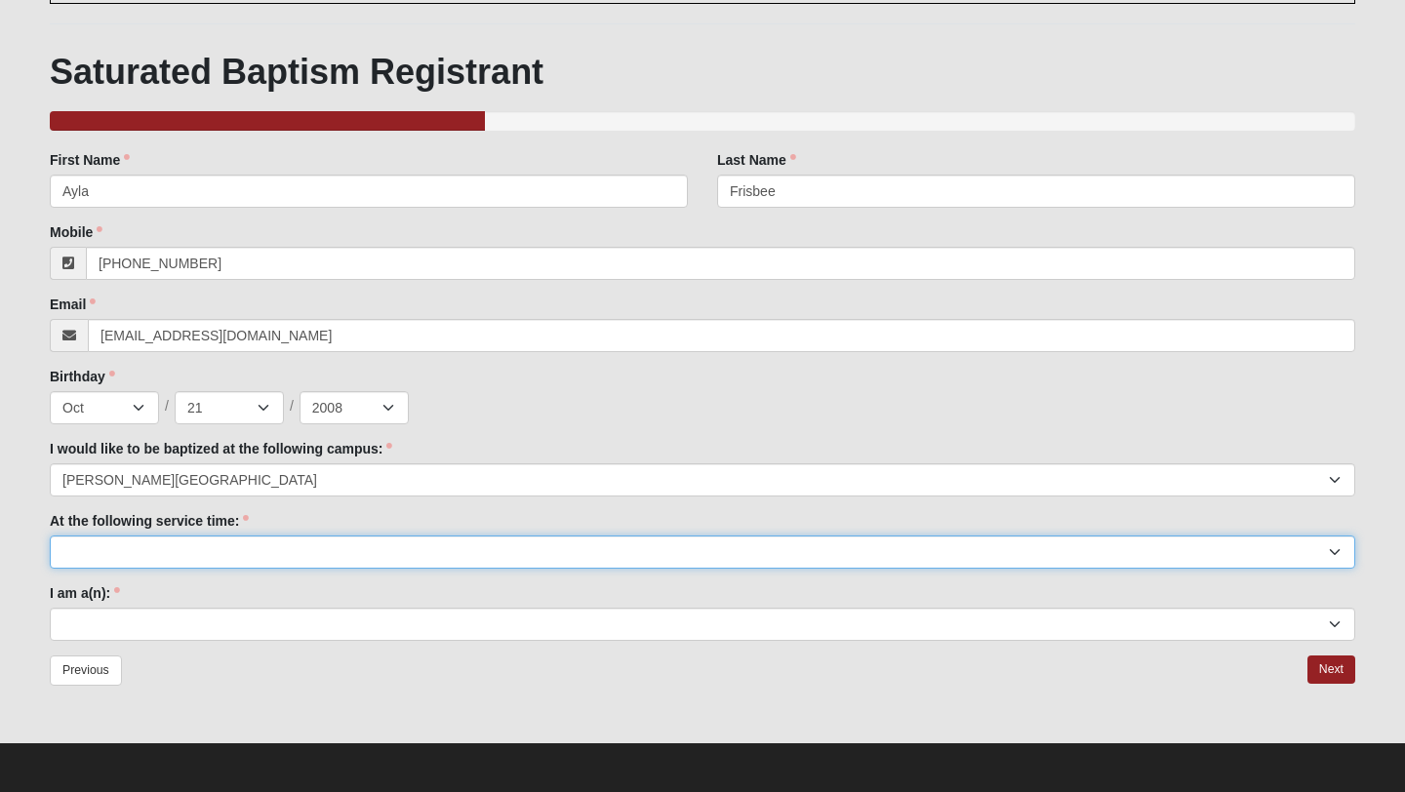
click at [225, 552] on select "9:00am 11:22am 4:22pm ([GEOGRAPHIC_DATA] and [PERSON_NAME][GEOGRAPHIC_DATA] Onl…" at bounding box center [702, 551] width 1305 height 33
select select "9:00am"
click at [50, 535] on select "9:00am 11:22am 4:22pm ([GEOGRAPHIC_DATA] and [PERSON_NAME][GEOGRAPHIC_DATA] Onl…" at bounding box center [702, 551] width 1305 height 33
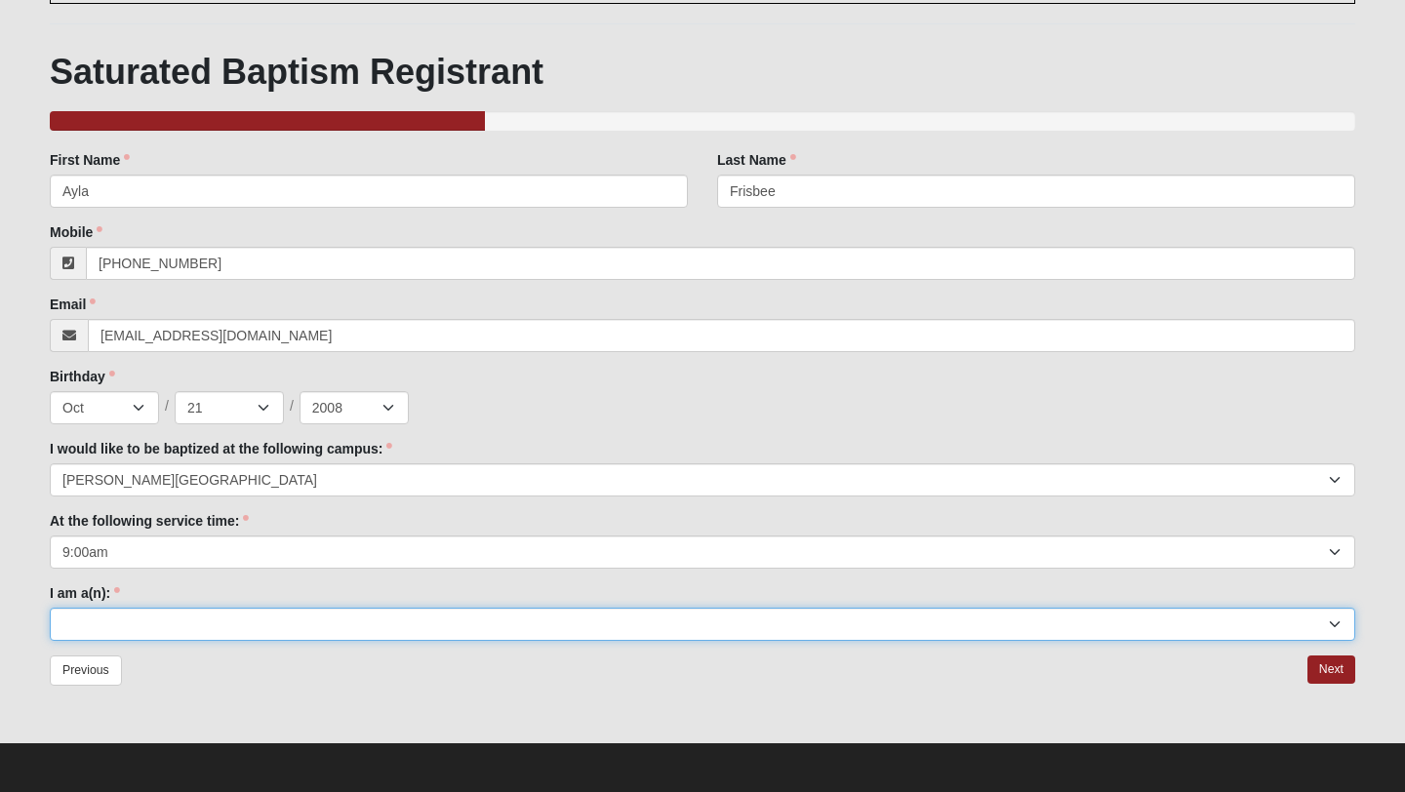
click at [203, 626] on select "Adult (25+) Young Adult (18-25) High School Student (8-12th Grade) Middle Schoo…" at bounding box center [702, 624] width 1305 height 33
select select "High School Student (8-12th Grade)"
click at [50, 608] on select "Adult (25+) Young Adult (18-25) High School Student (8-12th Grade) Middle Schoo…" at bounding box center [702, 624] width 1305 height 33
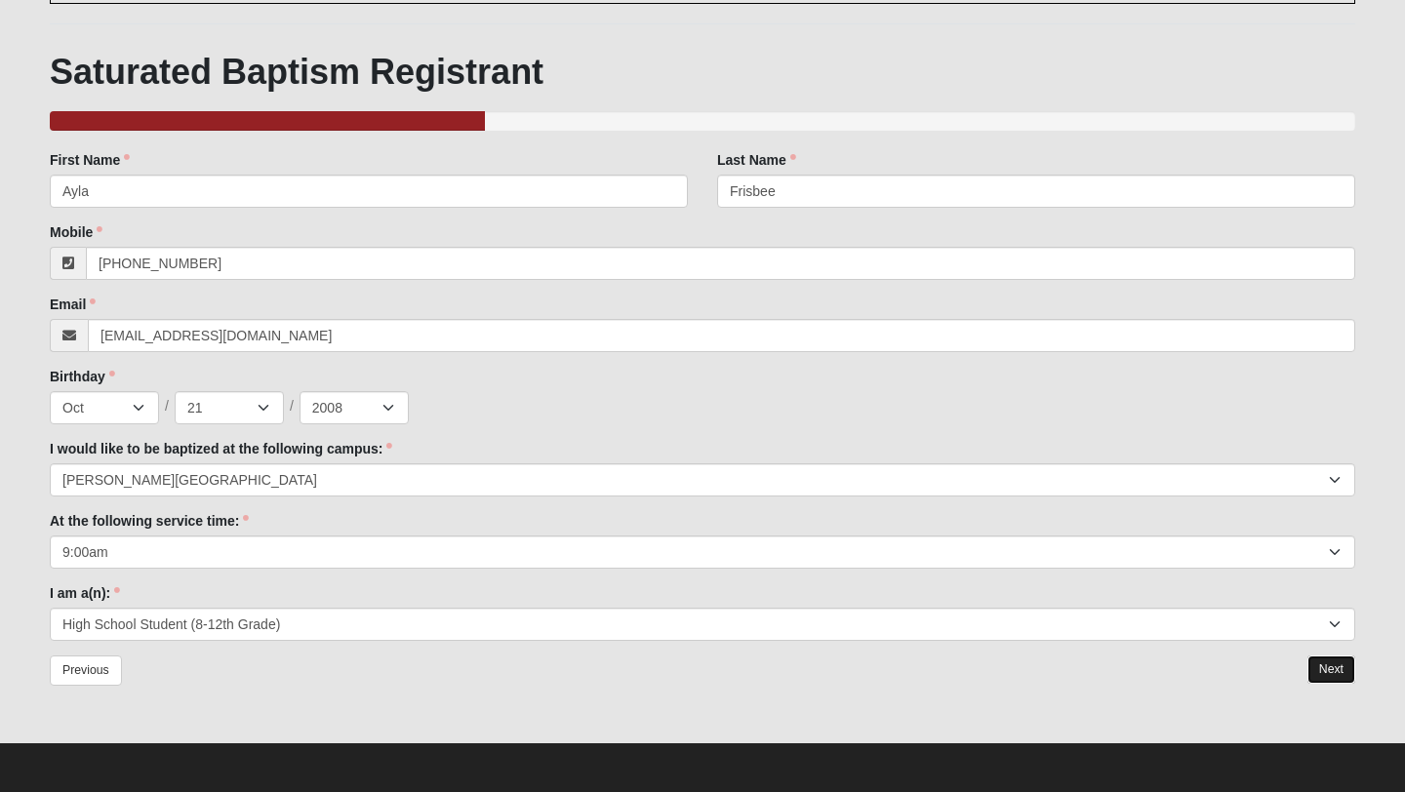
click at [1340, 674] on link "Next" at bounding box center [1331, 669] width 48 height 28
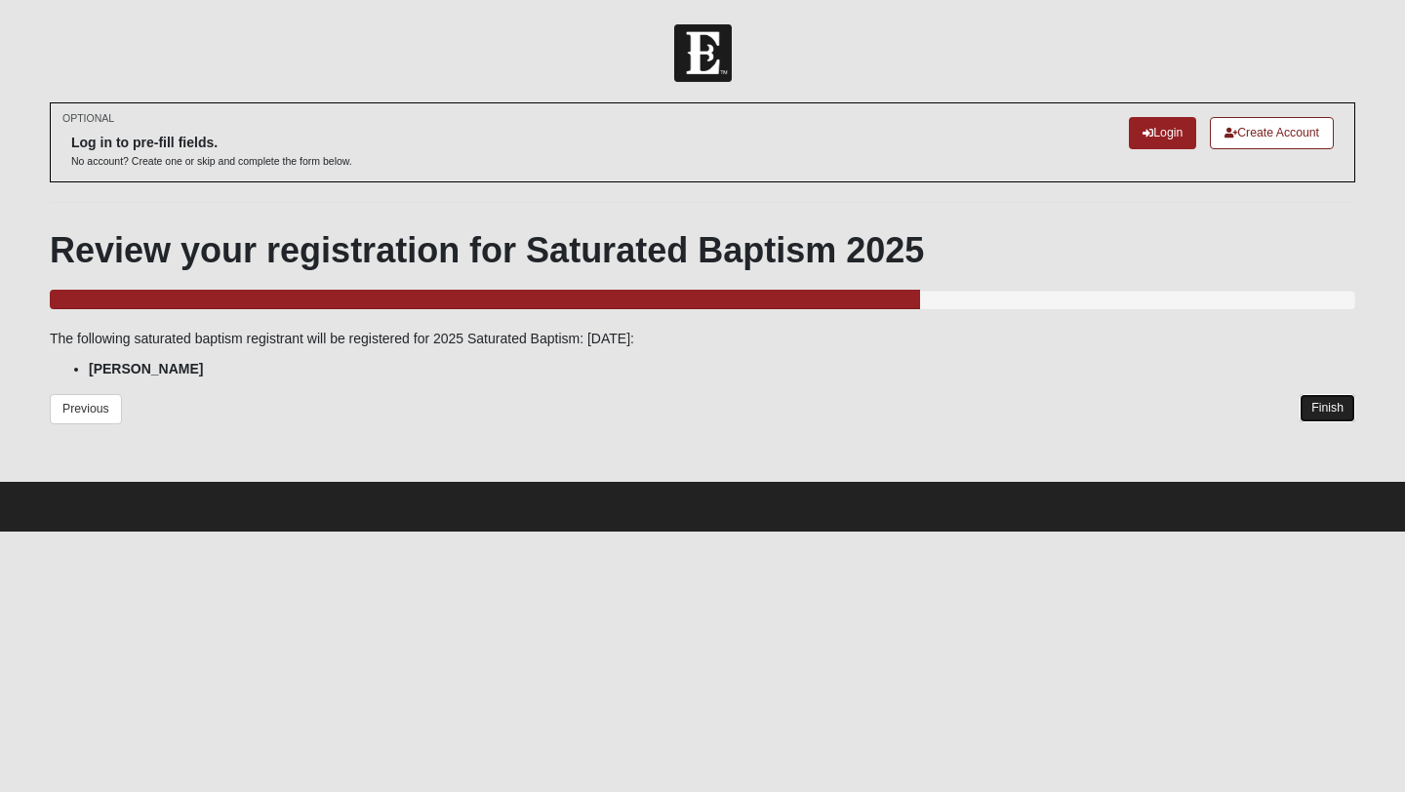
click at [1327, 402] on link "Finish" at bounding box center [1327, 408] width 56 height 28
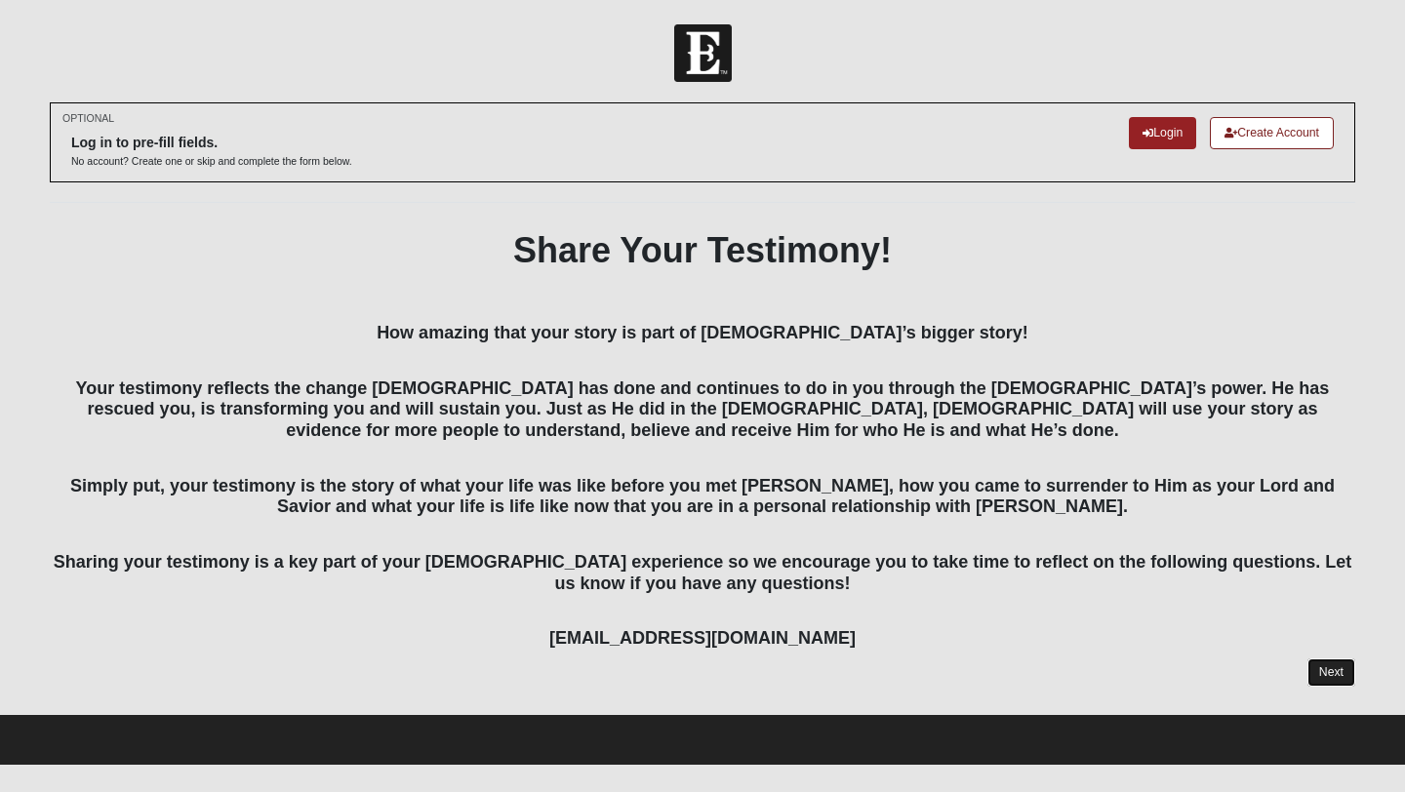
click at [1344, 685] on link "Next" at bounding box center [1331, 672] width 48 height 28
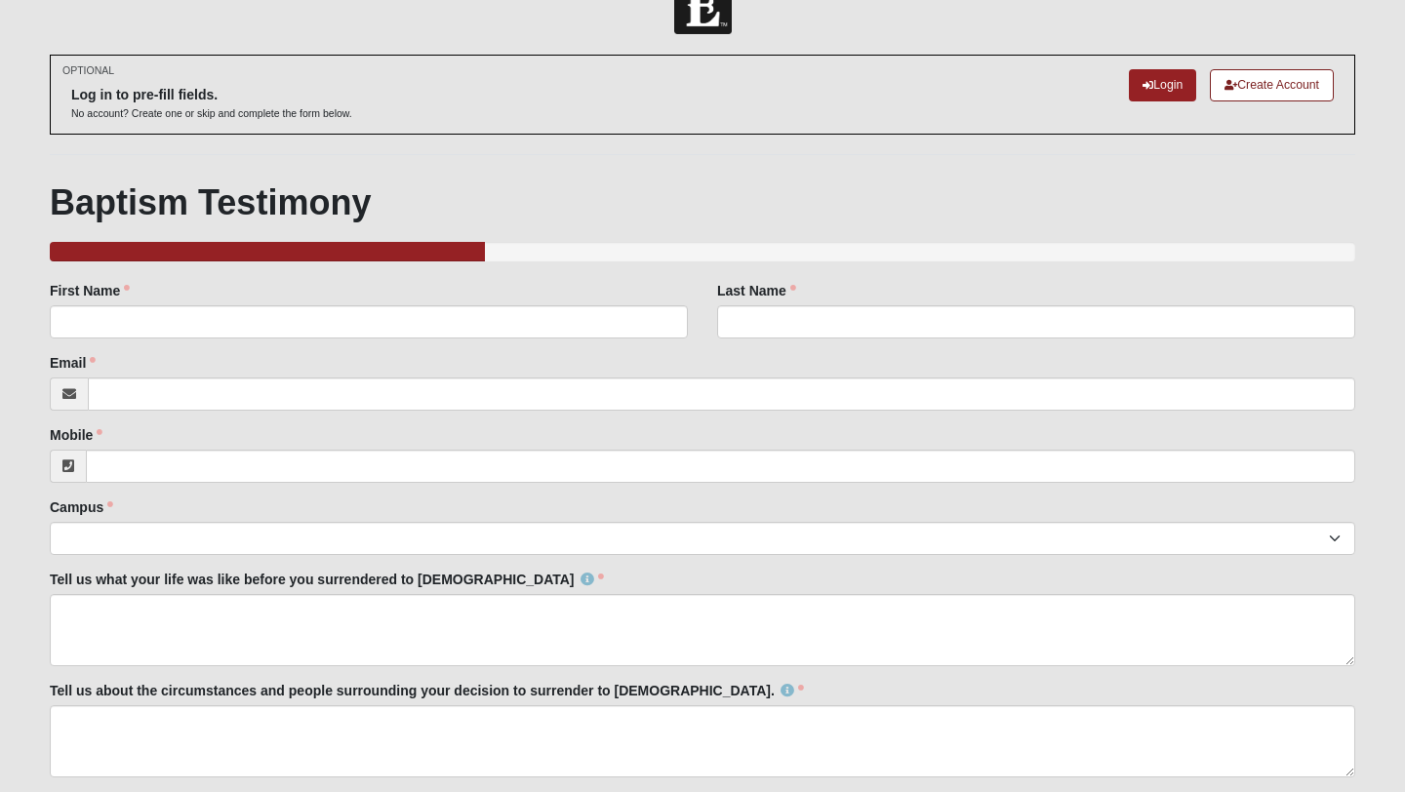
scroll to position [46, 0]
